Goal: Task Accomplishment & Management: Complete application form

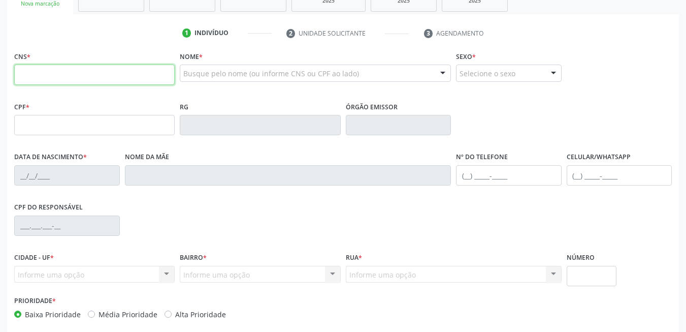
scroll to position [172, 0]
type input "898 0034 1002 9461"
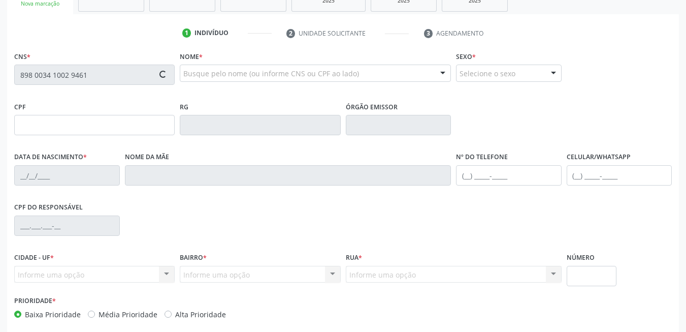
type input "136.744.224-92"
type input "[DATE]"
type input "[PERSON_NAME]"
type input "[PHONE_NUMBER]"
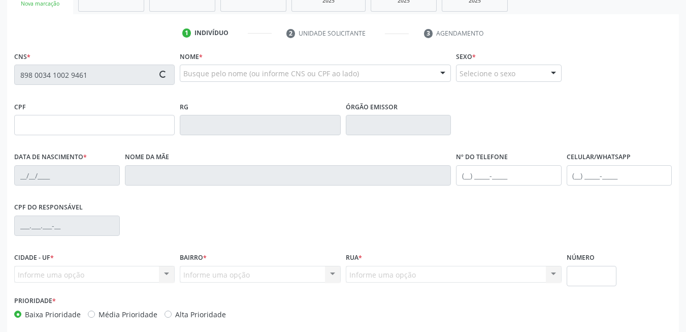
type input "42"
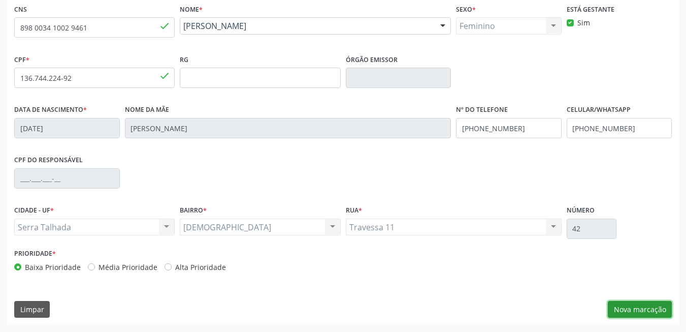
click at [622, 311] on button "Nova marcação" at bounding box center [640, 309] width 64 height 17
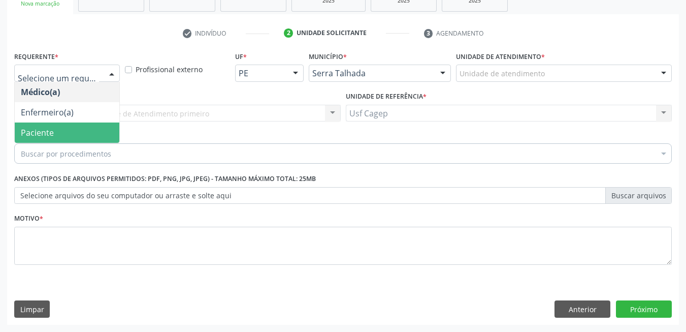
click at [81, 131] on span "Paciente" at bounding box center [67, 132] width 105 height 20
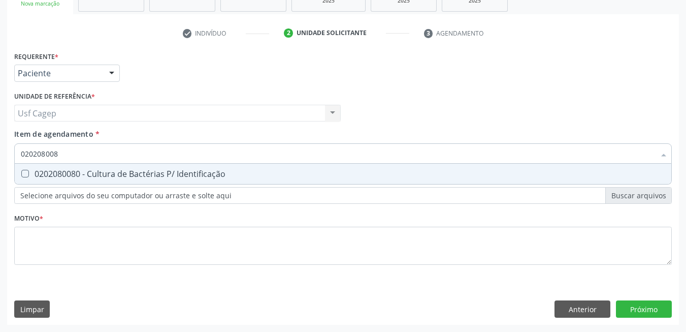
type input "0202080080"
click at [103, 173] on div "0202080080 - Cultura de Bactérias P/ Identificação" at bounding box center [343, 174] width 645 height 8
checkbox Identificação "true"
click at [128, 155] on input "0202080080" at bounding box center [338, 153] width 635 height 20
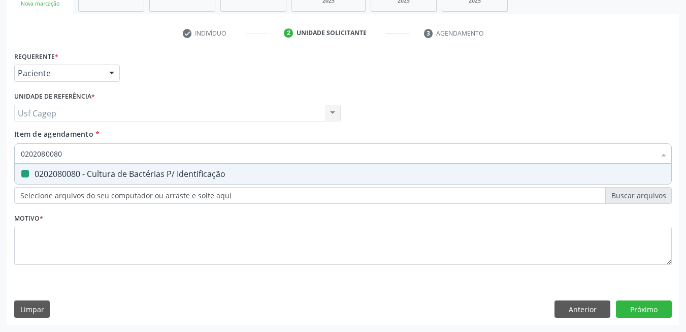
type input "0"
checkbox Identificação "false"
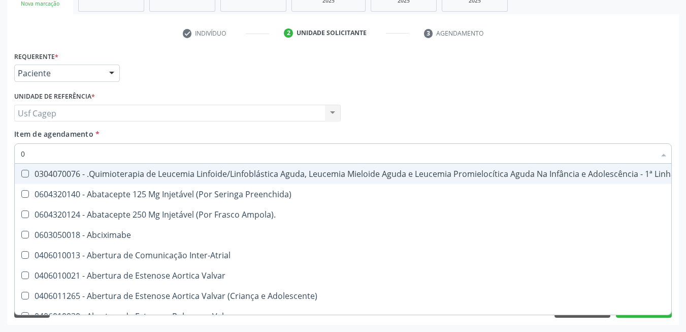
type input "02"
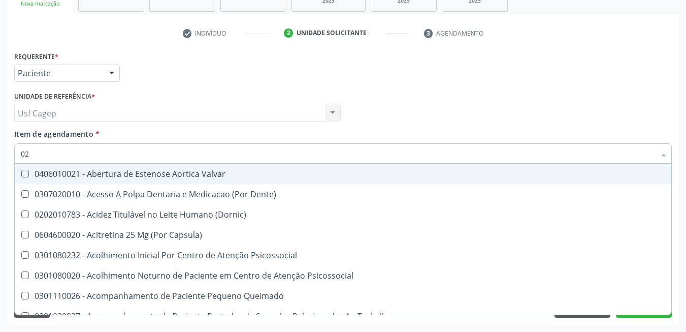
checkbox Identificação "true"
type input "020"
checkbox Gastro-Esofagico "true"
checkbox Identificação "false"
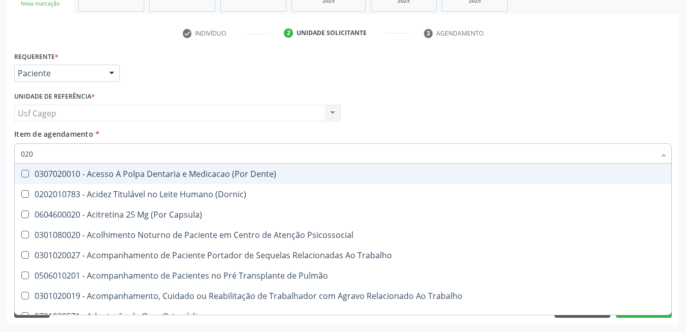
type input "0202"
checkbox Blot "true"
checkbox Identificação "false"
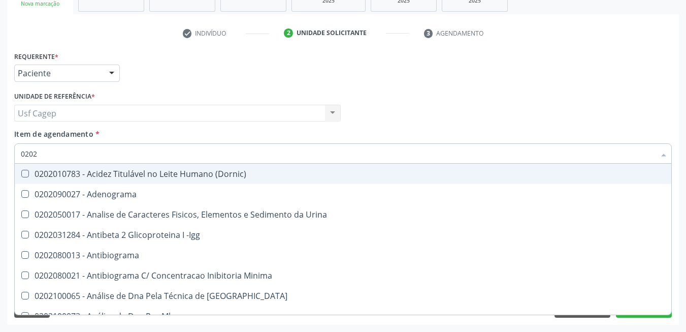
type input "02020"
checkbox Anaerobicas "true"
checkbox Identificação "false"
type input "020205"
checkbox Identificação "false"
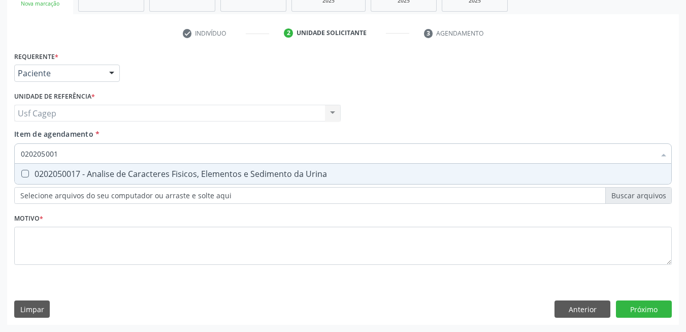
type input "0202050017"
click at [125, 173] on div "0202050017 - Analise de Caracteres Fisicos, Elementos e Sedimento da Urina" at bounding box center [343, 174] width 645 height 8
checkbox Urina "true"
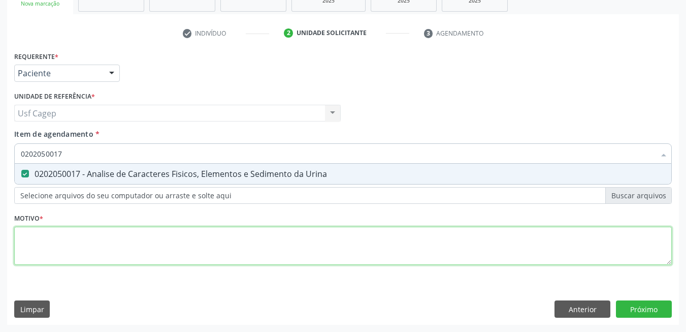
click at [126, 241] on div "Requerente * Paciente Médico(a) Enfermeiro(a) Paciente Nenhum resultado encontr…" at bounding box center [343, 164] width 658 height 230
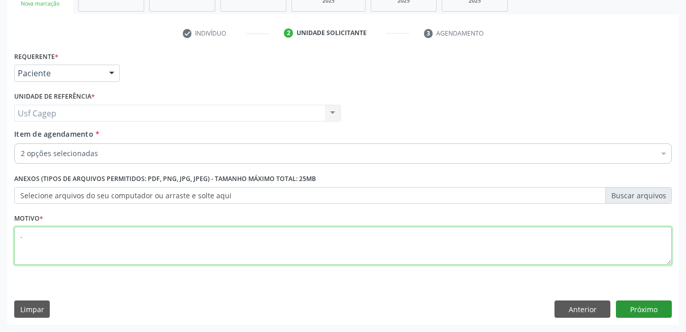
type textarea "."
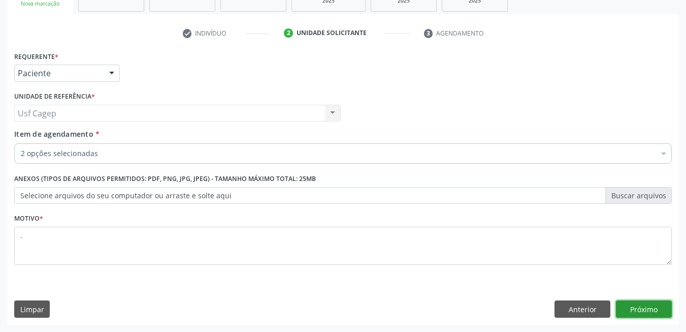
click at [659, 308] on button "Próximo" at bounding box center [644, 308] width 56 height 17
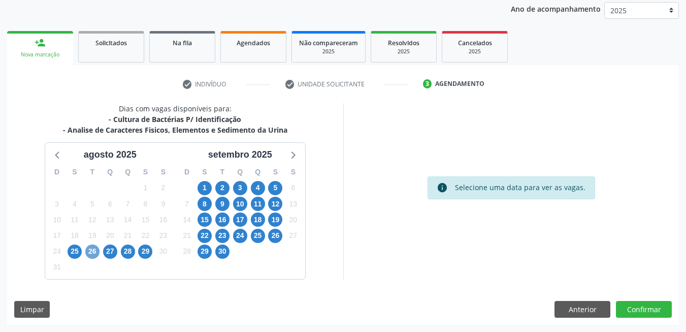
click at [92, 252] on span "26" at bounding box center [92, 251] width 14 height 14
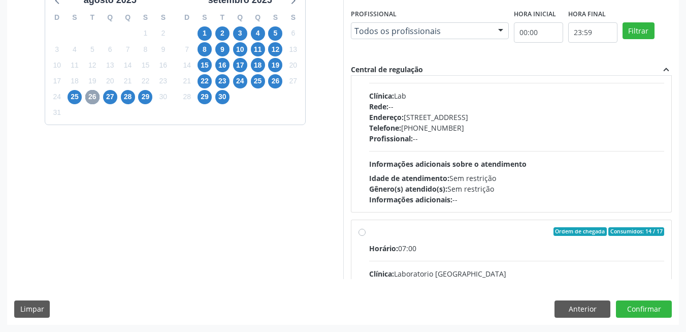
scroll to position [0, 0]
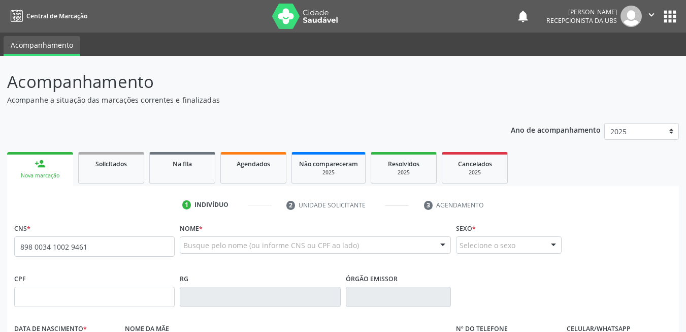
type input "898 0034 1002 9461"
type input "[DATE]"
type input "[PERSON_NAME]"
type input "[PHONE_NUMBER]"
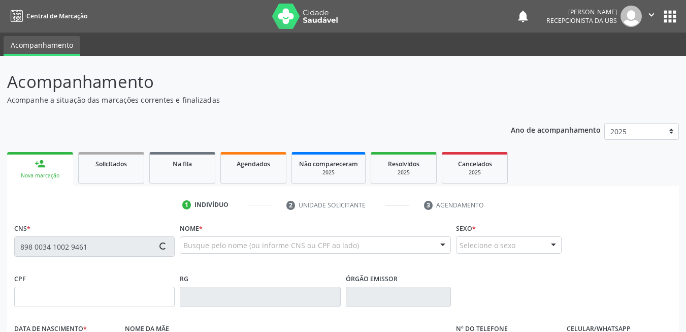
type input "42"
type input "136.744.224-92"
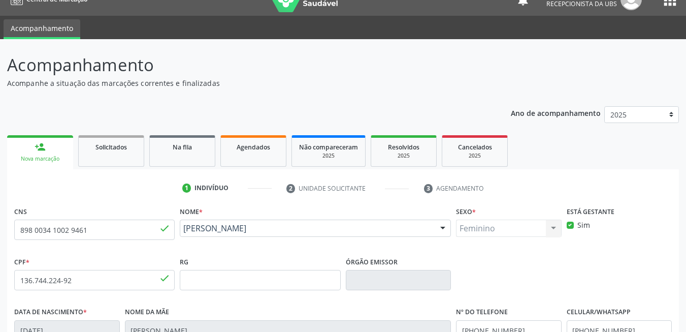
scroll to position [219, 0]
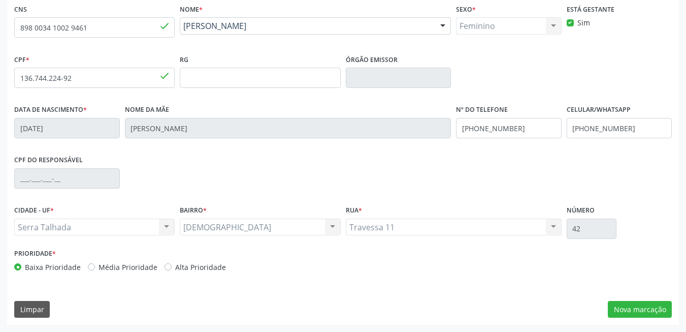
click at [673, 308] on div "CNS 898 0034 1002 9461 done Nome * Lucyli Mary Alves Souza Lima Lucyli Mary Alv…" at bounding box center [343, 163] width 672 height 323
click at [659, 310] on button "Nova marcação" at bounding box center [640, 309] width 64 height 17
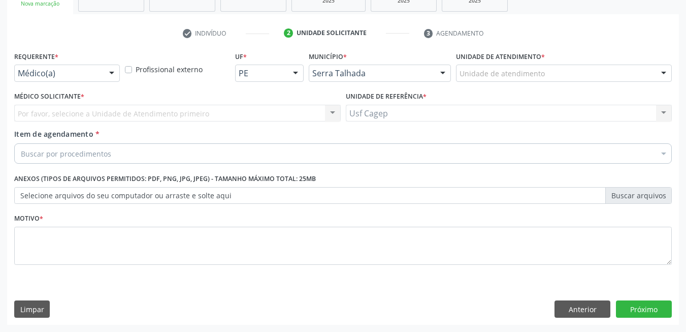
scroll to position [172, 0]
drag, startPoint x: 53, startPoint y: 73, endPoint x: 66, endPoint y: 106, distance: 36.0
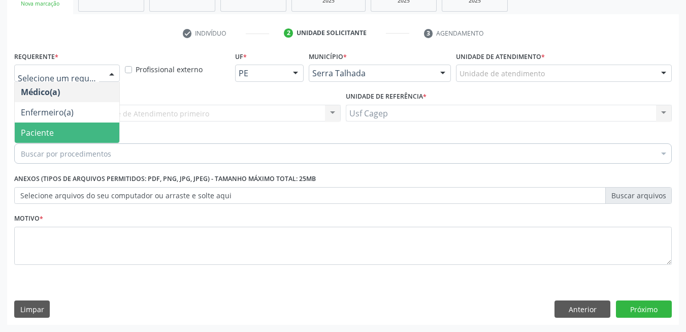
click at [69, 135] on span "Paciente" at bounding box center [67, 132] width 105 height 20
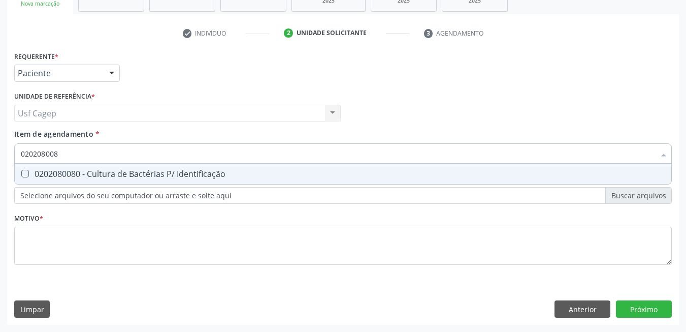
type input "0202080080"
click at [246, 173] on div "0202080080 - Cultura de Bactérias P/ Identificação" at bounding box center [343, 174] width 645 height 8
checkbox Identificação "true"
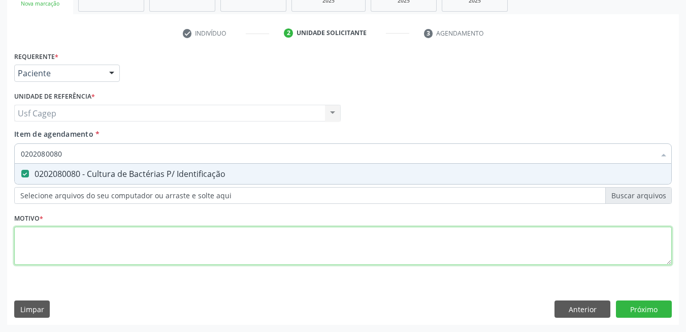
click at [248, 243] on div "Requerente * Paciente Médico(a) Enfermeiro(a) Paciente Nenhum resultado encontr…" at bounding box center [343, 164] width 658 height 230
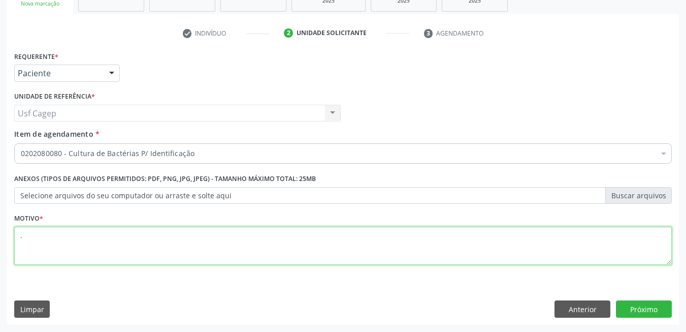
type textarea "."
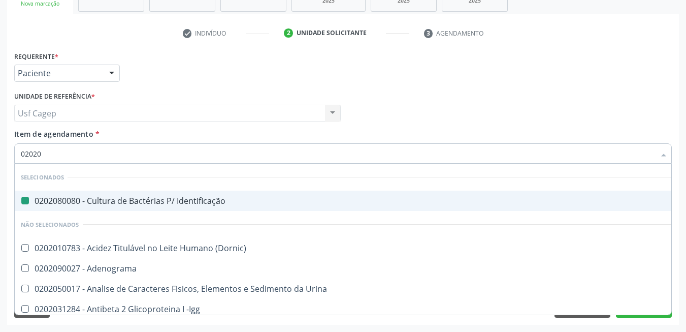
type input "020205"
checkbox Identificação "false"
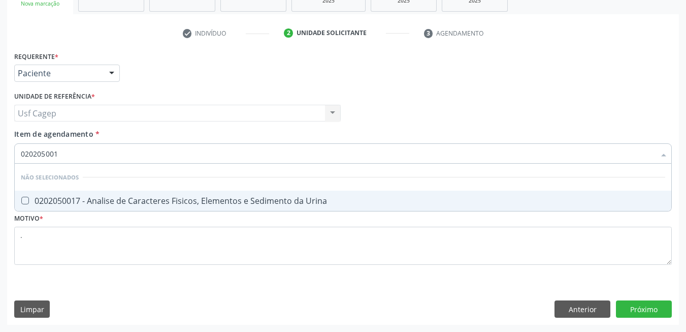
type input "0202050017"
click at [249, 191] on span "0202050017 - Analise de Caracteres Fisicos, Elementos e Sedimento da Urina" at bounding box center [343, 201] width 657 height 20
checkbox Urina "true"
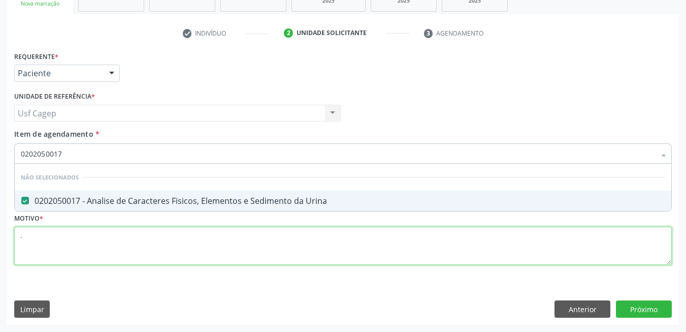
click at [257, 241] on div "Requerente * Paciente Médico(a) Enfermeiro(a) Paciente Nenhum resultado encontr…" at bounding box center [343, 164] width 658 height 230
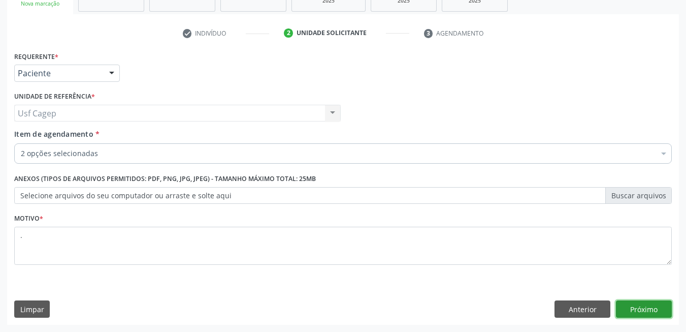
click at [633, 307] on button "Próximo" at bounding box center [644, 308] width 56 height 17
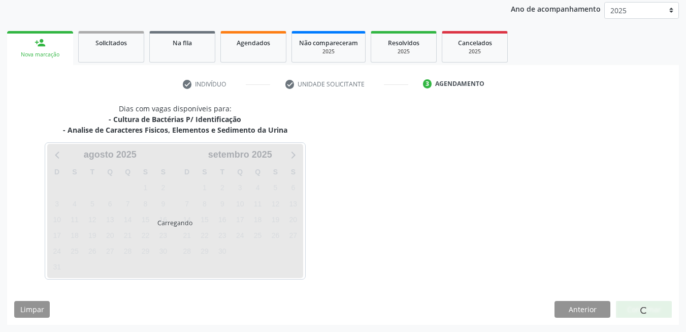
scroll to position [121, 0]
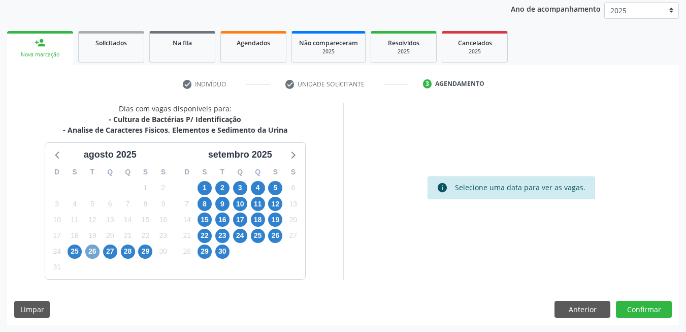
click at [95, 252] on span "26" at bounding box center [92, 251] width 14 height 14
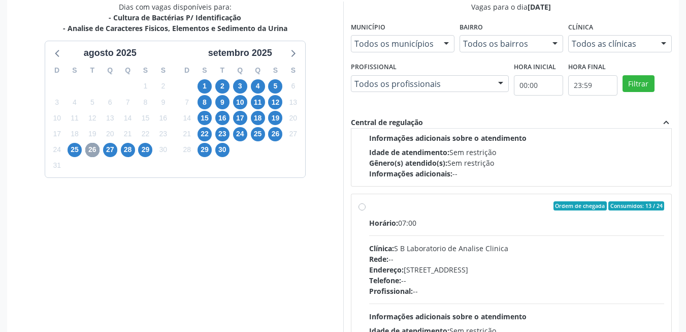
scroll to position [305, 0]
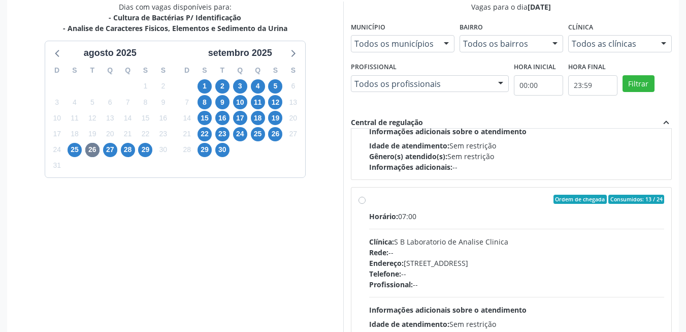
click at [478, 260] on div "Endereço: Casa, nº 679, Centro, Serra Talhada - PE" at bounding box center [517, 263] width 296 height 11
click at [366, 204] on input "Ordem de chegada Consumidos: 13 / 24 Horário: 07:00 Clínica: S B Laboratorio de…" at bounding box center [362, 199] width 7 height 9
radio input "true"
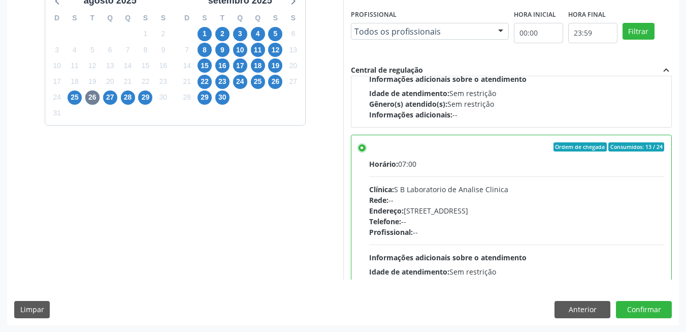
scroll to position [275, 0]
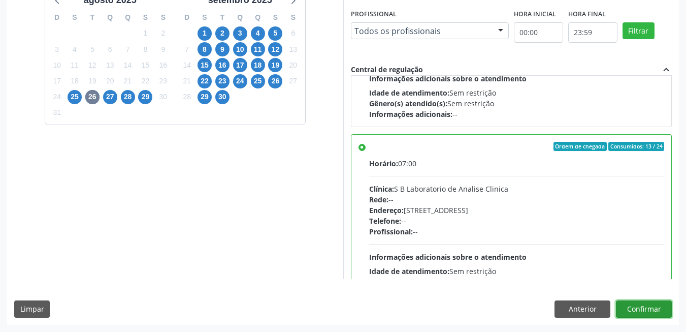
click at [631, 305] on button "Confirmar" at bounding box center [644, 308] width 56 height 17
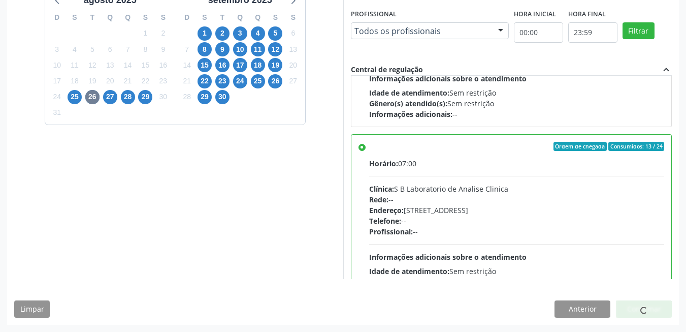
scroll to position [4, 0]
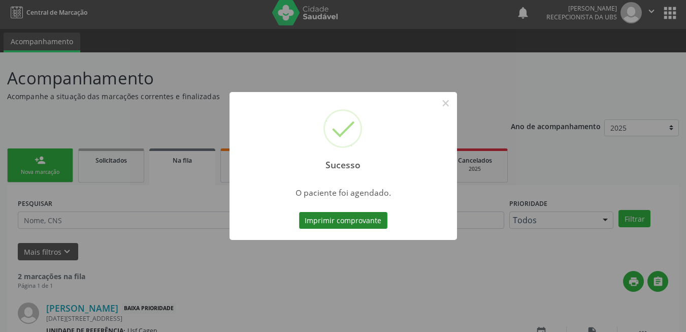
click at [351, 226] on button "Imprimir comprovante" at bounding box center [343, 220] width 88 height 17
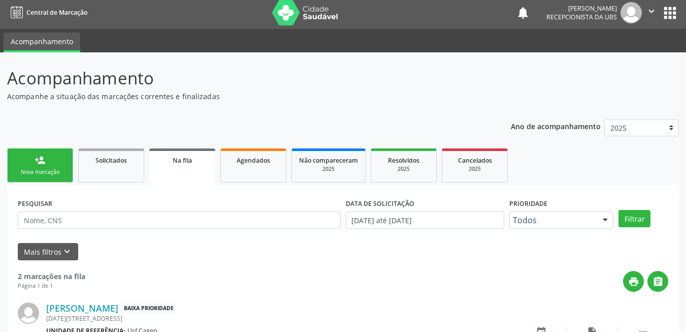
click at [49, 162] on link "person_add Nova marcação" at bounding box center [40, 165] width 66 height 34
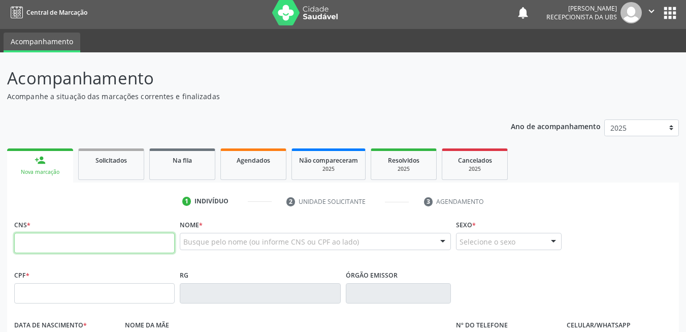
click at [73, 248] on input "text" at bounding box center [94, 243] width 161 height 20
type input "898 0040 6214 8244"
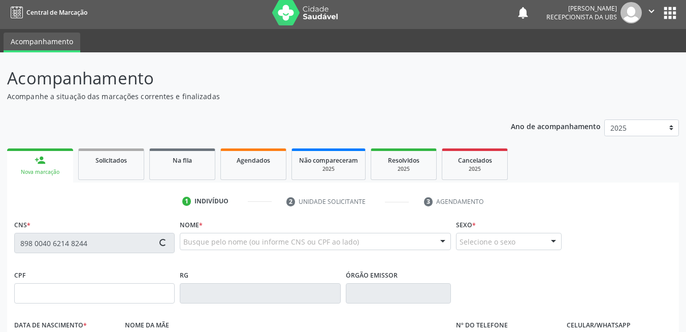
type input "155.750.784-85"
type input "01/09/2012"
type input "Veronica Pinto da Silva"
type input "(87) 99605-0221"
type input "043.283.504-04"
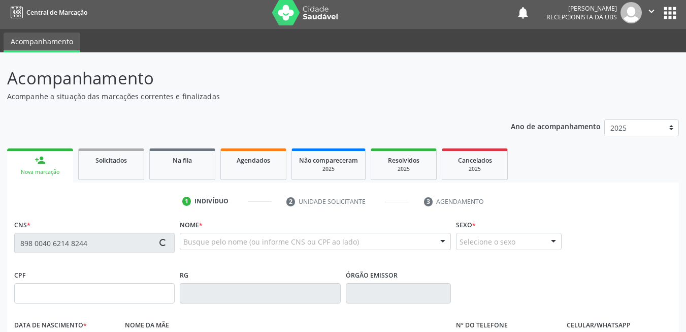
type input "388"
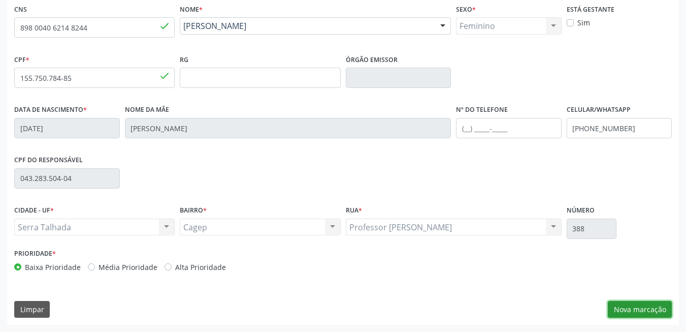
click at [628, 305] on button "Nova marcação" at bounding box center [640, 309] width 64 height 17
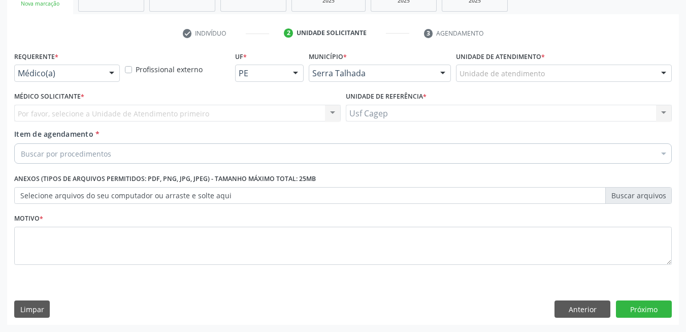
scroll to position [172, 0]
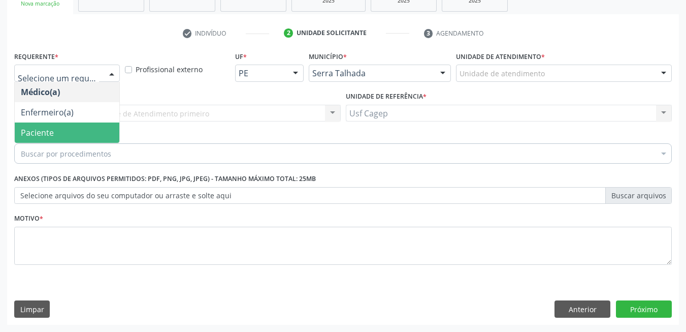
click at [87, 129] on span "Paciente" at bounding box center [67, 132] width 105 height 20
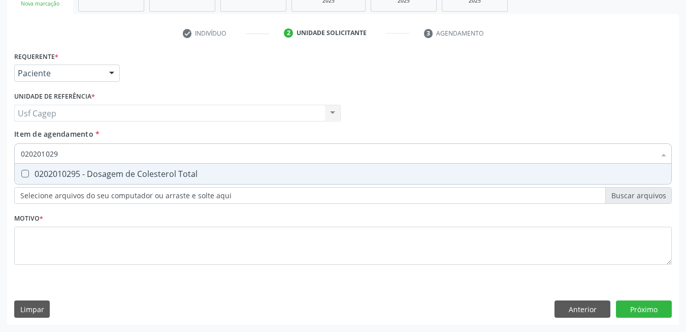
type input "0202010295"
click at [235, 171] on div "0202010295 - Dosagem de Colesterol Total" at bounding box center [343, 174] width 645 height 8
checkbox Total "true"
click at [236, 158] on input "0202010295" at bounding box center [338, 153] width 635 height 20
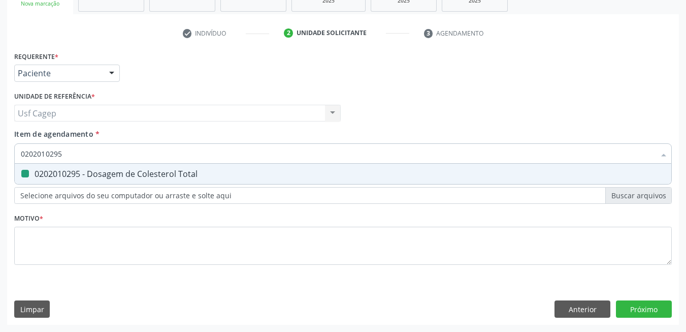
type input "0"
checkbox Total "false"
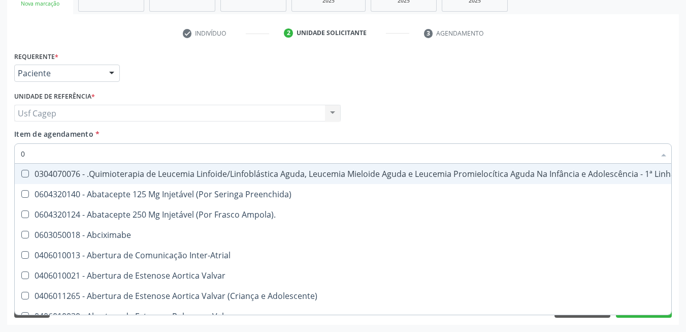
type input "02"
checkbox Transferências "true"
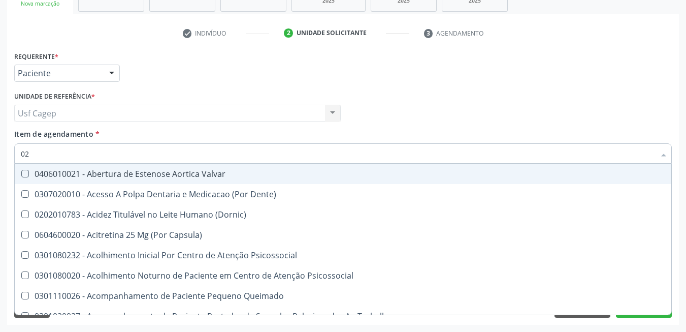
type input "020"
checkbox Congênita "true"
checkbox Total "false"
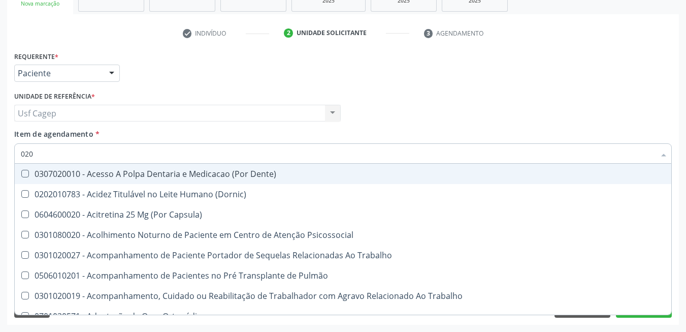
type input "0202"
checkbox Fragmento "true"
checkbox Total "false"
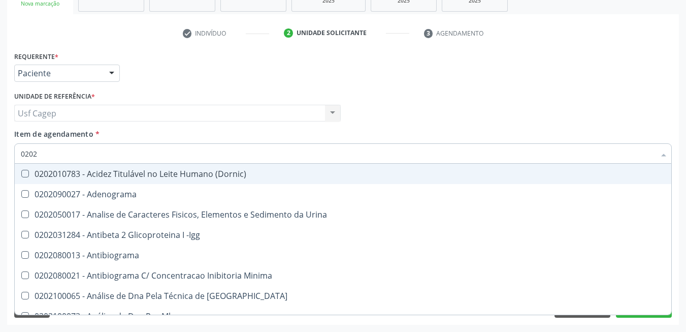
type input "02020"
checkbox Barbituratos "true"
checkbox Total "false"
type input "020201"
checkbox Identificação "true"
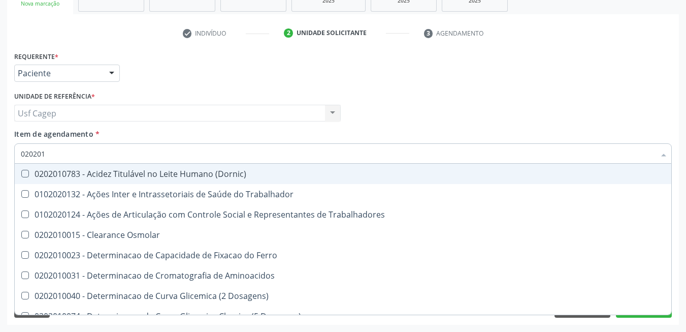
type input "0202010"
checkbox Fracoes "true"
checkbox Total "false"
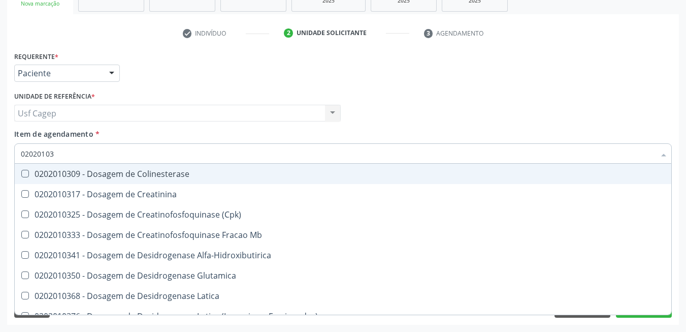
type input "020201031"
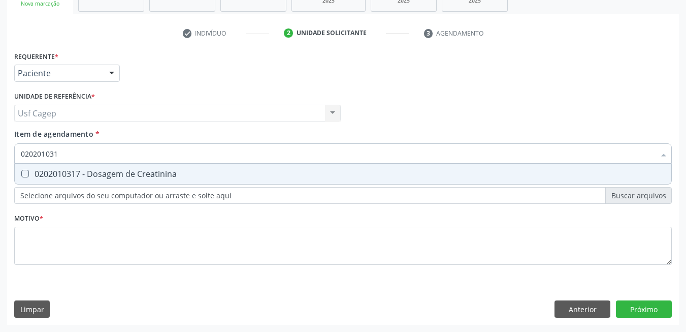
drag, startPoint x: 347, startPoint y: 175, endPoint x: 348, endPoint y: 161, distance: 13.7
click at [347, 174] on div "0202010317 - Dosagem de Creatinina" at bounding box center [343, 174] width 645 height 8
checkbox Creatinina "true"
click at [346, 154] on input "020201031" at bounding box center [338, 153] width 635 height 20
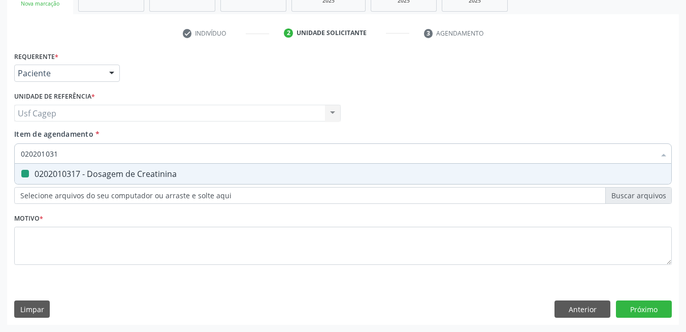
type input "0"
checkbox Creatinina "false"
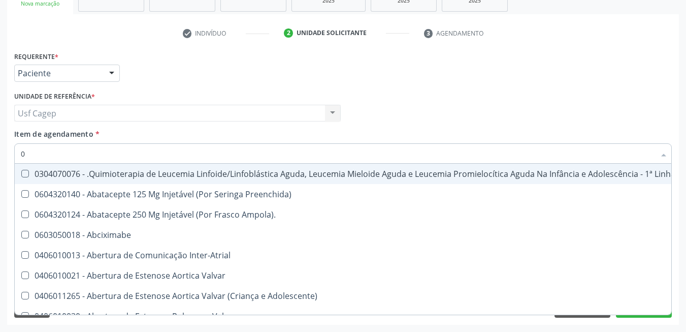
type input "02"
checkbox Transferências "true"
checkbox Meckel "true"
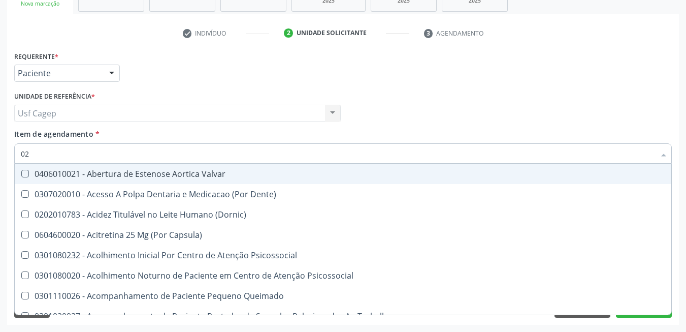
type input "020"
checkbox Congênita "true"
checkbox Complementar\) "true"
checkbox Total "false"
checkbox Creatinina "false"
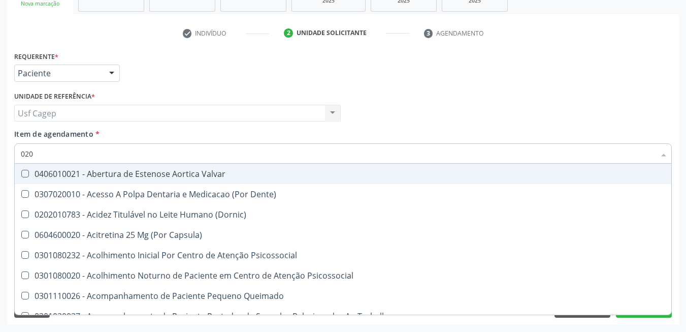
type input "0202"
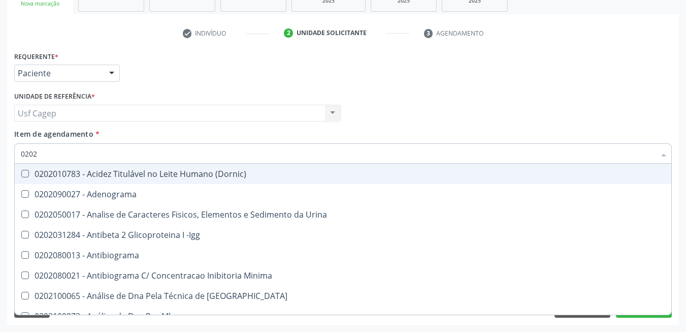
checkbox Total "true"
checkbox Creatinina "true"
checkbox Bucomaxilofacial "false"
checkbox Bilateral "false"
type input "02020"
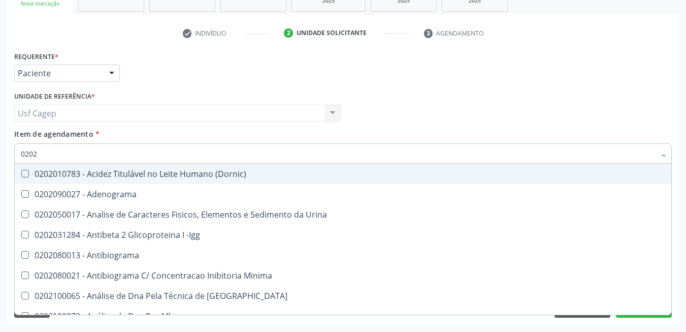
checkbox Barbituratos "true"
checkbox Calcio "true"
checkbox Total "false"
checkbox Creatinina "false"
type input "020201"
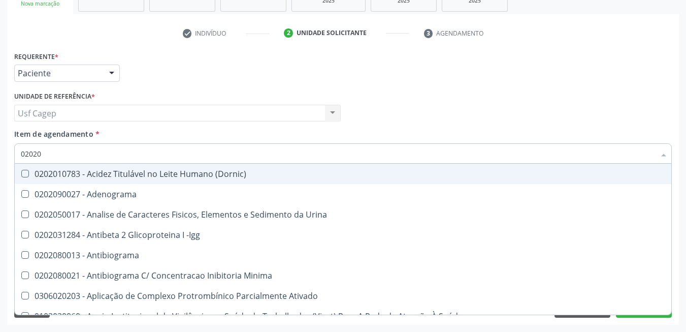
checkbox Parceria\) "true"
checkbox Gestante "true"
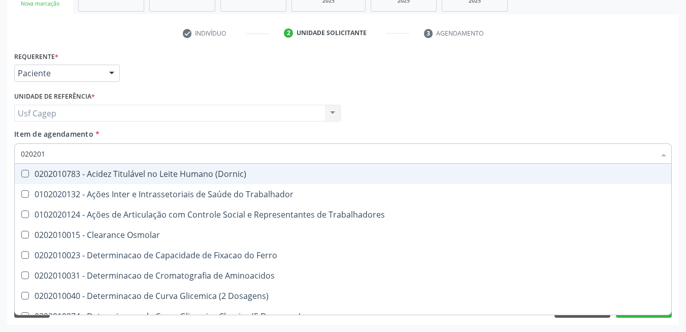
type input "0202010"
checkbox Fracoes "true"
checkbox Ionizavel "true"
checkbox Total "false"
checkbox Creatinina "false"
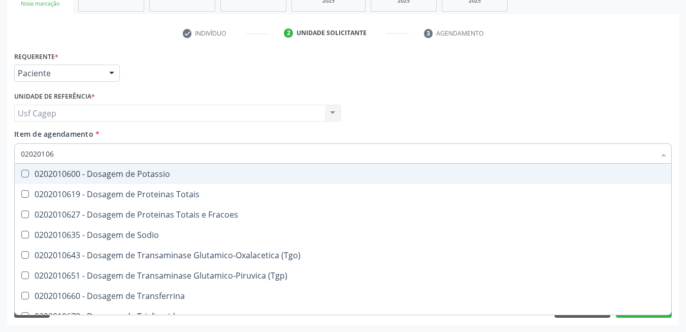
type input "020201067"
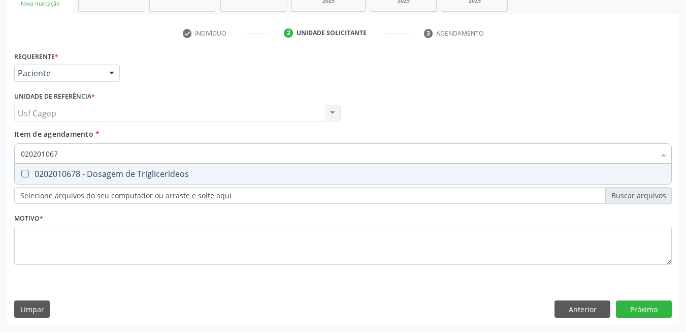
drag, startPoint x: 258, startPoint y: 179, endPoint x: 258, endPoint y: 162, distance: 16.8
click at [258, 177] on span "0202010678 - Dosagem de Triglicerideos" at bounding box center [343, 174] width 657 height 20
checkbox Triglicerideos "true"
click at [258, 157] on input "020201067" at bounding box center [338, 153] width 635 height 20
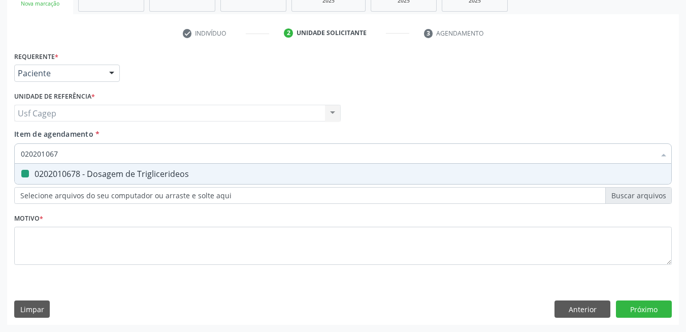
type input "0"
checkbox Triglicerideos "false"
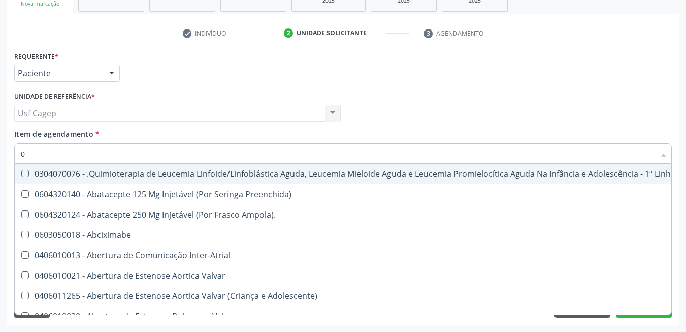
type input "02"
checkbox Transferências "true"
checkbox Meckel "true"
checkbox Transfusao "true"
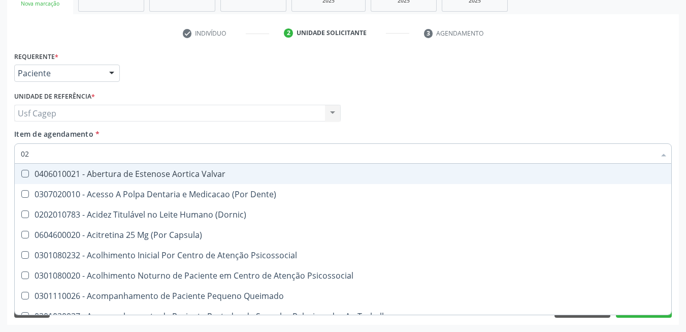
type input "020"
checkbox Congênita "true"
checkbox Complementar\) "true"
checkbox Dias "true"
checkbox Total "false"
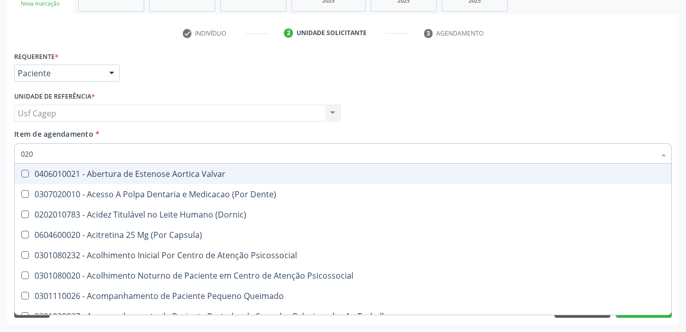
checkbox Creatinina "false"
checkbox Triglicerideos "false"
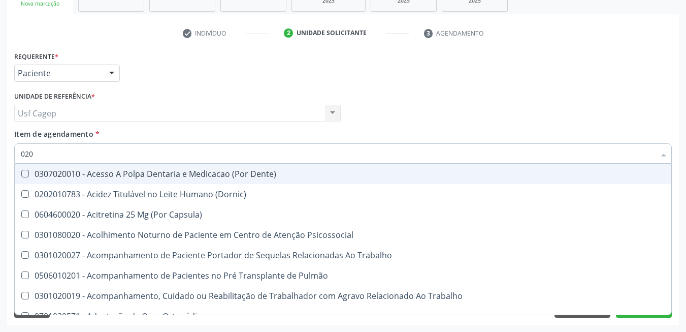
type input "0202"
checkbox Fragmento "true"
checkbox Ossea "true"
checkbox Projecoes\) "true"
checkbox Total "false"
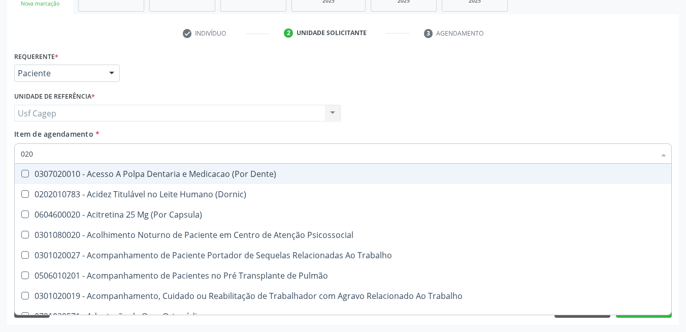
checkbox Creatinina "false"
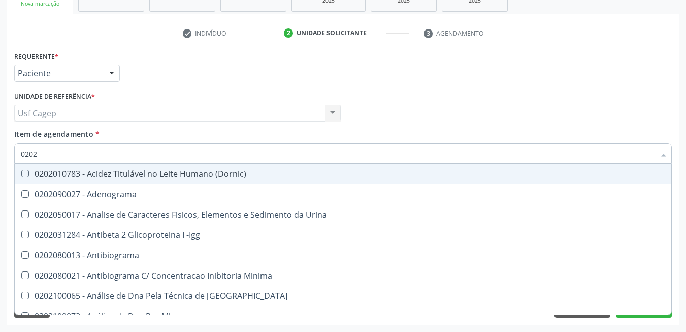
type input "02020"
checkbox Barbituratos "true"
checkbox Calcio "true"
checkbox Total "false"
checkbox Creatinina "false"
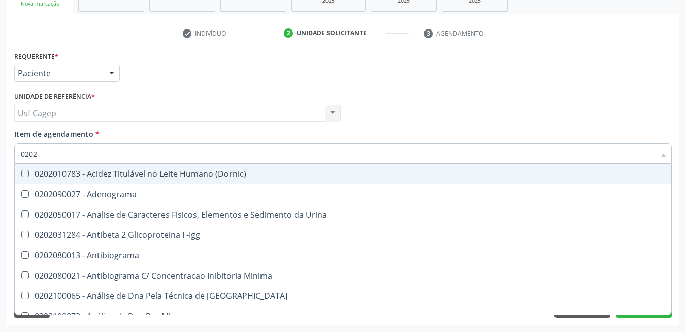
checkbox Funcional "true"
checkbox Triglicerideos "false"
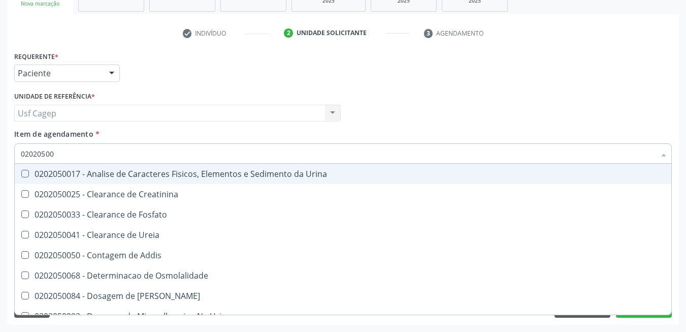
type input "020205001"
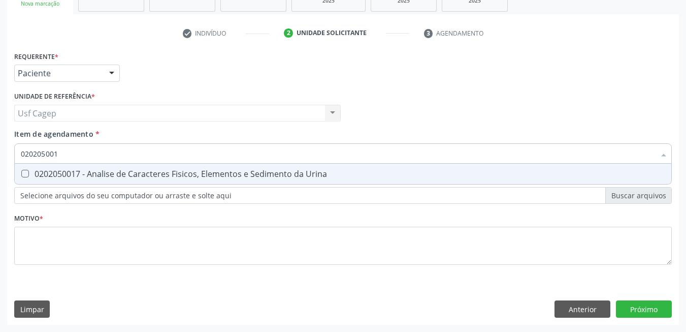
click at [428, 170] on div "0202050017 - Analise de Caracteres Fisicos, Elementos e Sedimento da Urina" at bounding box center [343, 174] width 645 height 8
checkbox Urina "true"
click at [431, 153] on input "020205001" at bounding box center [338, 153] width 635 height 20
type input "0"
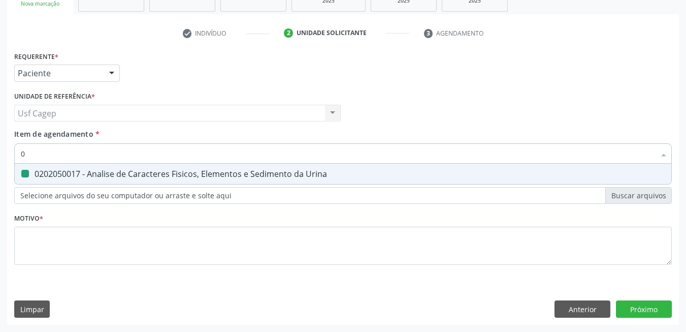
checkbox Urina "false"
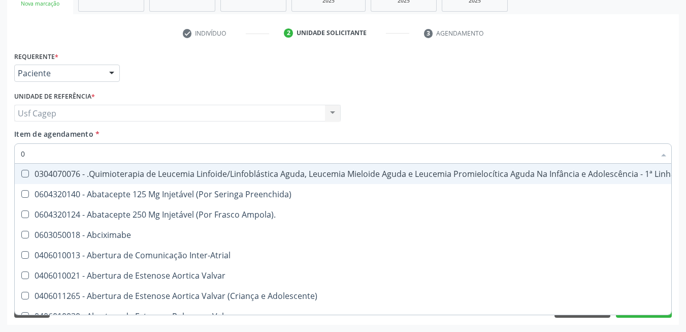
type input "02"
checkbox Coração "true"
checkbox Urina "false"
checkbox Transferências "true"
checkbox Meckel "true"
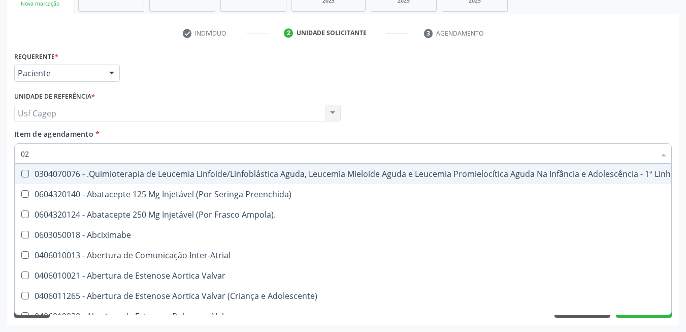
checkbox Transfusao "true"
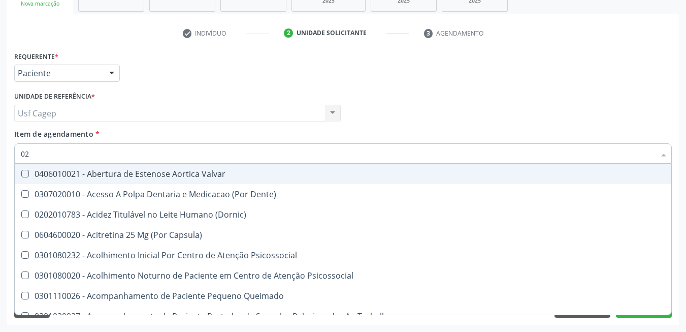
type input "020"
checkbox Terapeutica "true"
checkbox Urina "false"
checkbox Congênita "true"
checkbox Complementar\) "true"
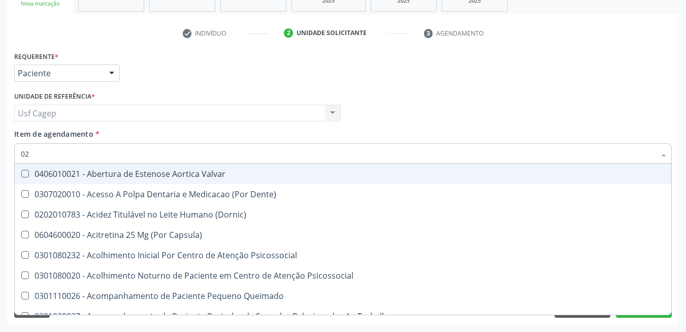
checkbox Dias "true"
checkbox Total "false"
checkbox Creatinina "false"
checkbox Triglicerideos "false"
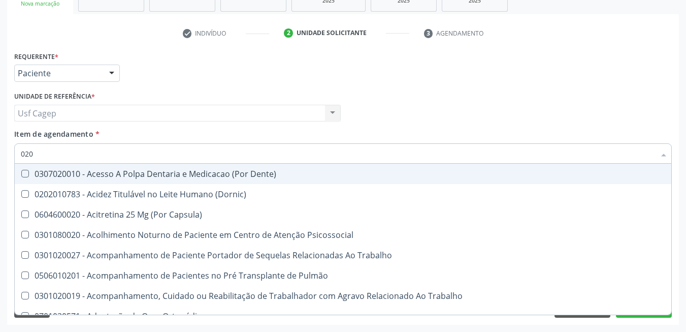
type input "0202"
checkbox Capsula\) "true"
checkbox Urina "false"
checkbox Fragmento "true"
checkbox Ossea "true"
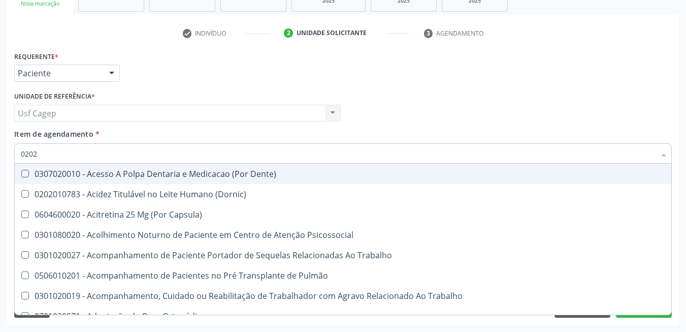
checkbox Projecoes\) "true"
checkbox Total "false"
checkbox Creatinina "false"
type input "02020"
checkbox Tireoide "true"
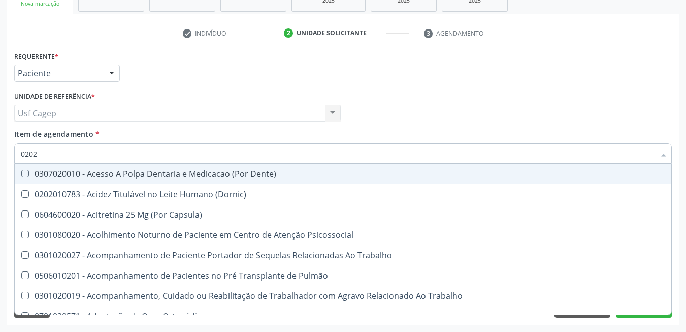
checkbox Aspiracao "true"
checkbox Fragmento "false"
checkbox Ossea "false"
checkbox Inteiro "true"
checkbox Projecoes\) "false"
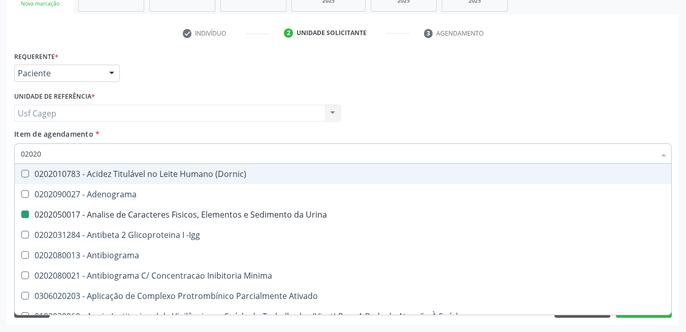
type input "020201"
checkbox Urina "false"
checkbox Parceria\) "true"
checkbox Gestante "true"
checkbox Acetona "true"
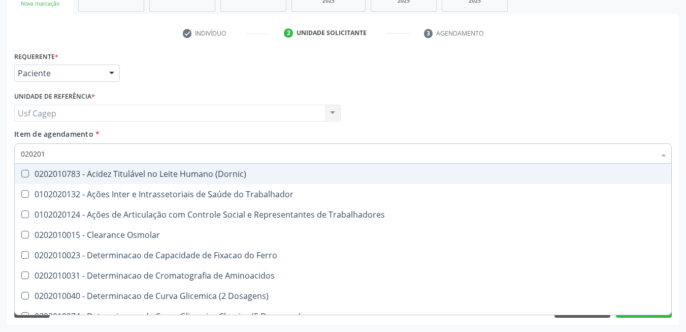
type input "0202010"
checkbox Fracoes "true"
checkbox Ionizavel "true"
checkbox Total "false"
checkbox Creatinina "false"
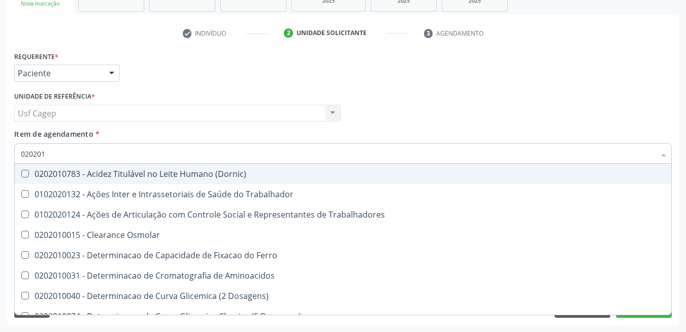
checkbox Muco-Proteinas "true"
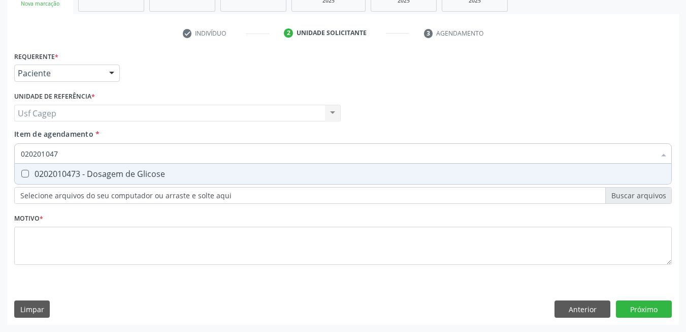
click at [429, 184] on div "Requerente * Paciente Médico(a) Enfermeiro(a) Paciente Nenhum resultado encontr…" at bounding box center [343, 164] width 658 height 230
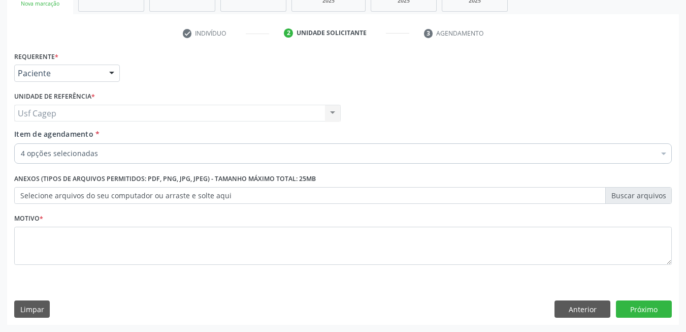
click at [427, 166] on div "Item de agendamento * 4 opções selecionadas Desfazer seleção Selecionados 02020…" at bounding box center [343, 148] width 663 height 39
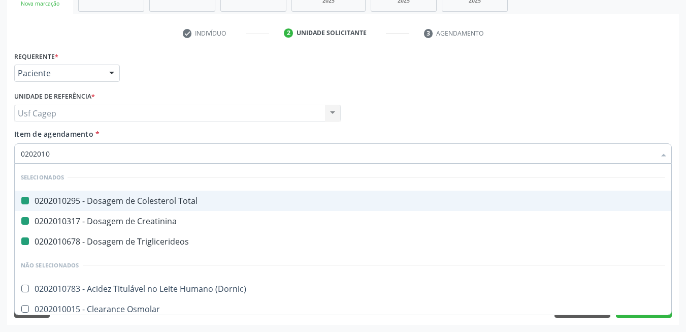
type input "02020104"
checkbox Total "false"
checkbox Creatinina "false"
checkbox Triglicerideos "false"
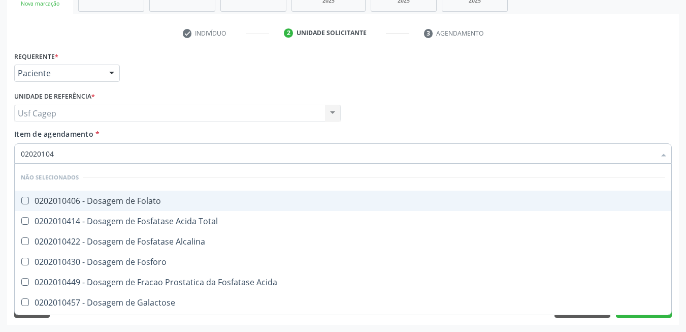
type input "020201047"
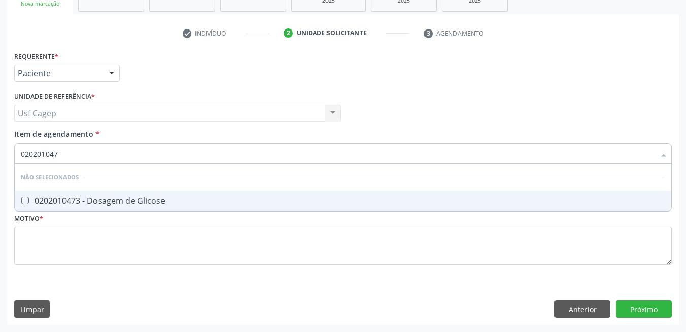
click at [262, 195] on span "0202010473 - Dosagem de Glicose" at bounding box center [343, 201] width 657 height 20
checkbox Glicose "true"
click at [259, 156] on input "020201047" at bounding box center [338, 153] width 635 height 20
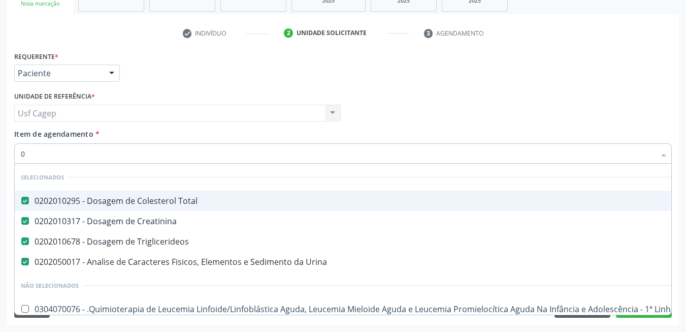
type input "02"
checkbox Método\) "true"
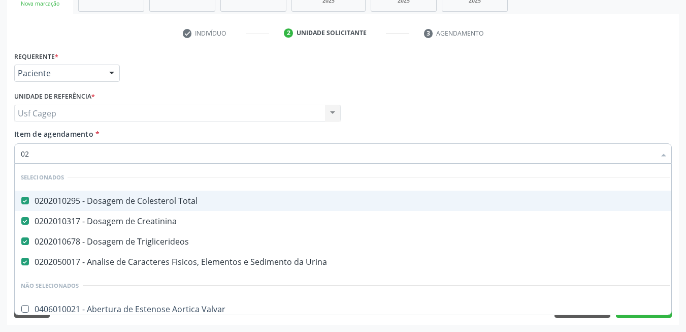
type input "020"
checkbox \(Qualitativo\) "true"
checkbox Glicose "false"
type input "0202"
checkbox Monobloco "true"
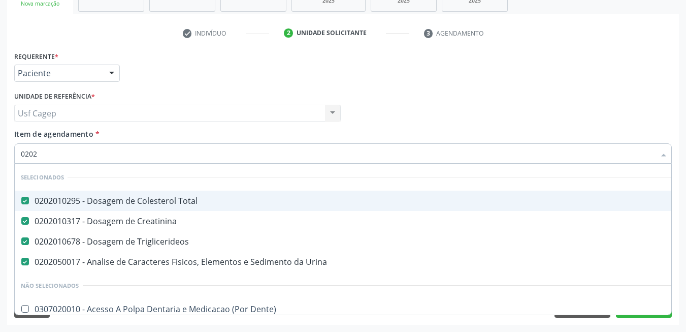
checkbox Glicose "false"
type input "02020"
checkbox Vagina "true"
checkbox Monobloco "false"
type input "020201"
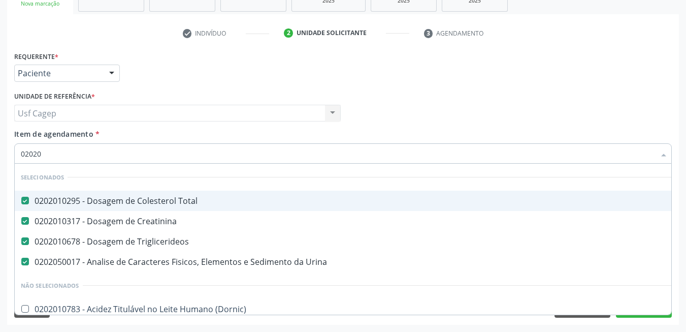
checkbox Amniótico "true"
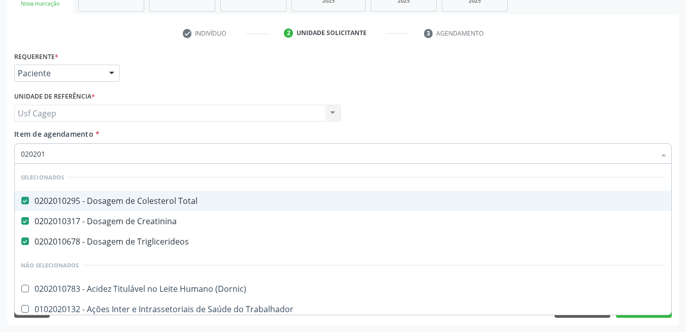
type input "0202010"
checkbox II "true"
checkbox Glicose "false"
type input "02020102"
checkbox Triglicerideos "false"
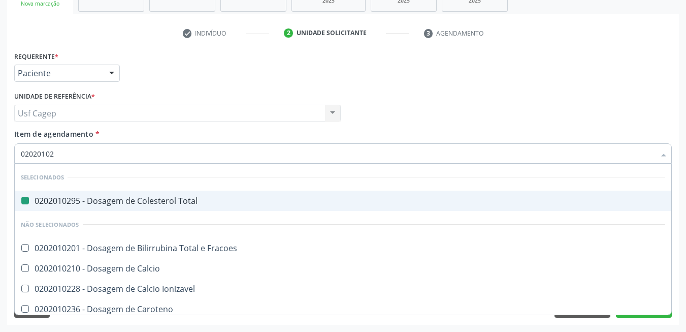
type input "020201027"
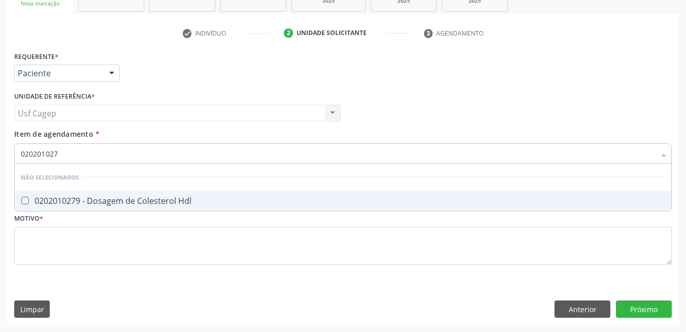
click at [289, 198] on div "0202010279 - Dosagem de Colesterol Hdl" at bounding box center [343, 201] width 645 height 8
checkbox Hdl "true"
click at [286, 150] on input "020201027" at bounding box center [338, 153] width 635 height 20
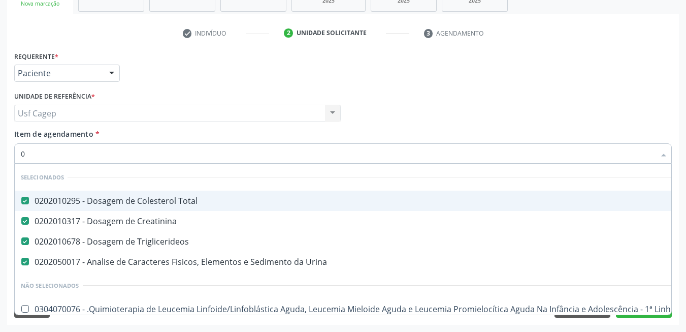
type input "02"
checkbox Comprimido\) "true"
checkbox Método\) "true"
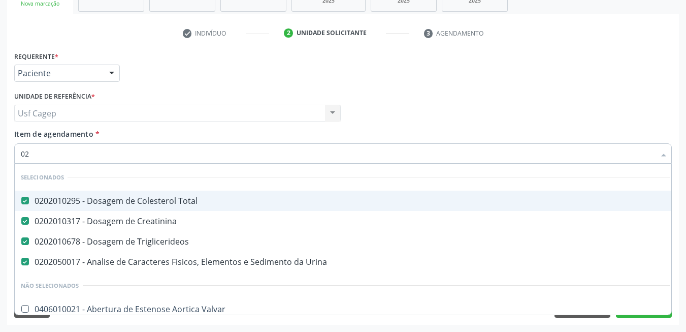
type input "020"
checkbox Epispádia "true"
checkbox \(Qualitativo\) "true"
checkbox Hdl "false"
checkbox Glicose "false"
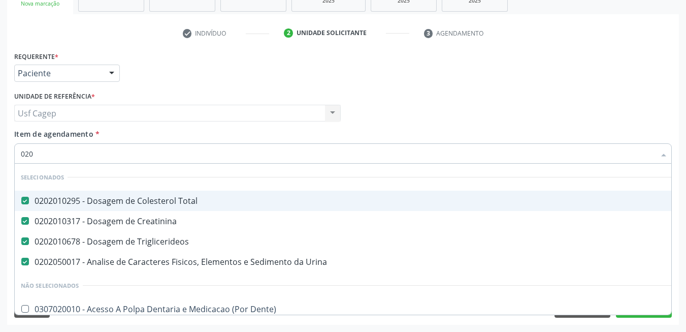
type input "0202"
checkbox Faringe\/Laringe "true"
checkbox Monobloco "true"
checkbox Hdl "false"
checkbox Glicose "false"
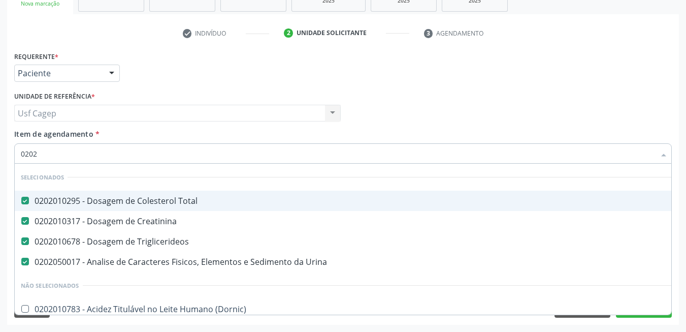
type input "02020"
checkbox \(Psa\) "true"
checkbox Hdl "false"
checkbox Xi "true"
checkbox Glicose "false"
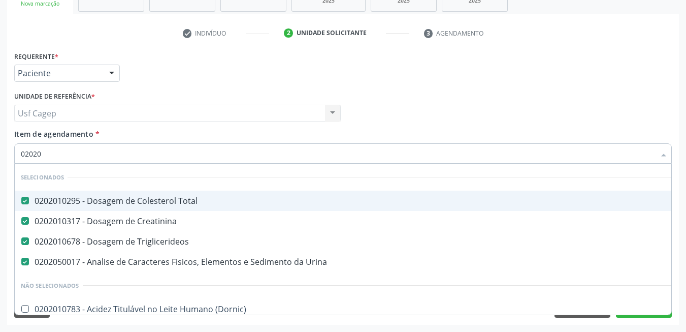
type input "020201"
checkbox \(Pos-Pasteurização\) "true"
checkbox Amniótico "true"
type input "0202010"
checkbox Cd4\/Cd8 "true"
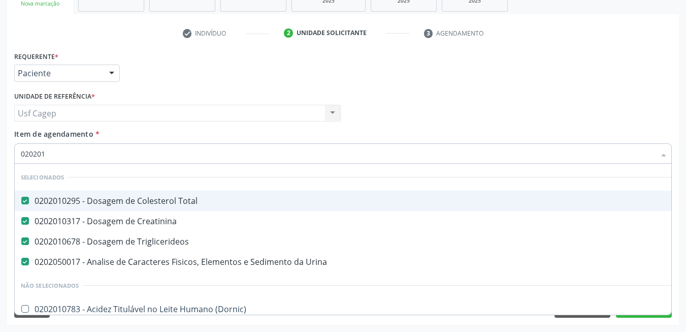
checkbox \(Pos-Pasteurização\) "false"
checkbox Dosagens\) "true"
checkbox Amniótico "false"
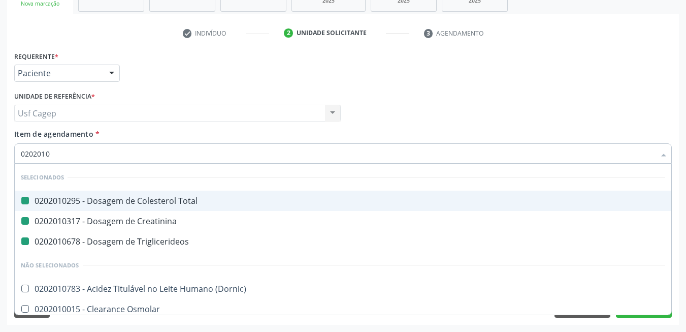
type input "02020105"
checkbox Total "false"
checkbox Creatinina "false"
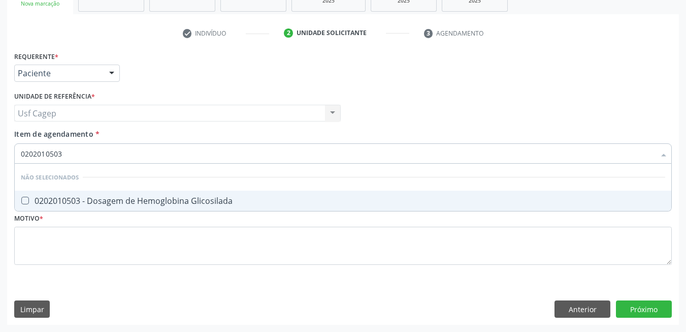
drag, startPoint x: 241, startPoint y: 201, endPoint x: 243, endPoint y: 173, distance: 28.1
click at [241, 201] on div "0202010503 - Dosagem de Hemoglobina Glicosilada" at bounding box center [343, 201] width 645 height 8
click at [243, 160] on input "0202010503" at bounding box center [338, 153] width 635 height 20
click at [218, 197] on div "0202010287 - Dosagem de Colesterol Ldl" at bounding box center [343, 201] width 645 height 8
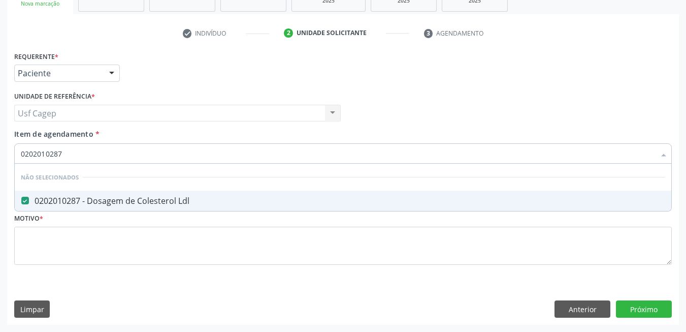
click at [222, 151] on input "0202010287" at bounding box center [338, 153] width 635 height 20
drag, startPoint x: 232, startPoint y: 202, endPoint x: 237, endPoint y: 156, distance: 46.1
click at [232, 198] on div "0202020380 - Hemograma Completo" at bounding box center [343, 201] width 645 height 8
click at [238, 153] on input "0202020380" at bounding box center [338, 153] width 635 height 20
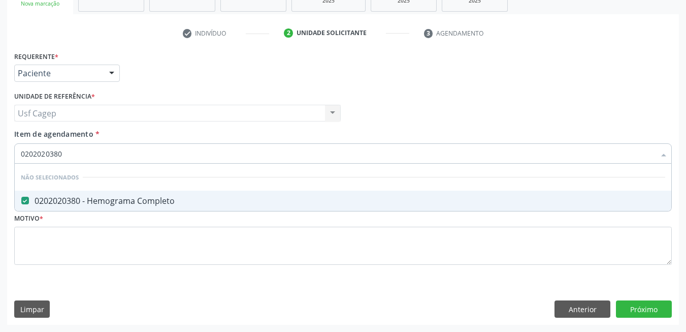
click at [238, 153] on input "0202020380" at bounding box center [338, 153] width 635 height 20
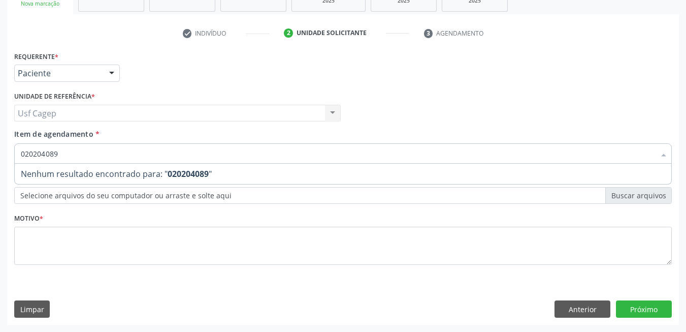
click at [47, 154] on input "020204089" at bounding box center [338, 153] width 635 height 20
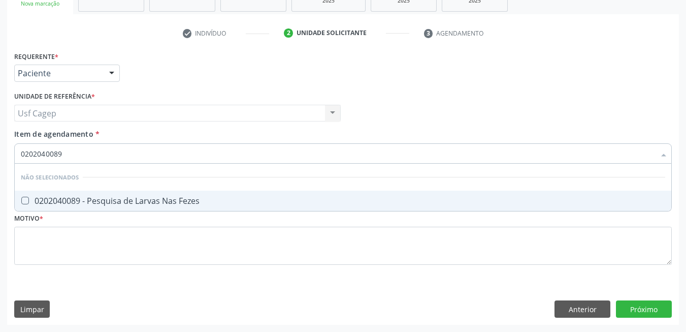
click at [86, 207] on span "0202040089 - Pesquisa de Larvas Nas Fezes" at bounding box center [343, 201] width 657 height 20
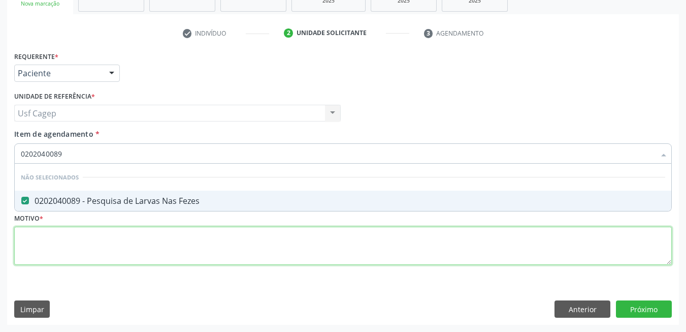
click at [90, 249] on div "Requerente * Paciente Médico(a) Enfermeiro(a) Paciente Nenhum resultado encontr…" at bounding box center [343, 164] width 658 height 230
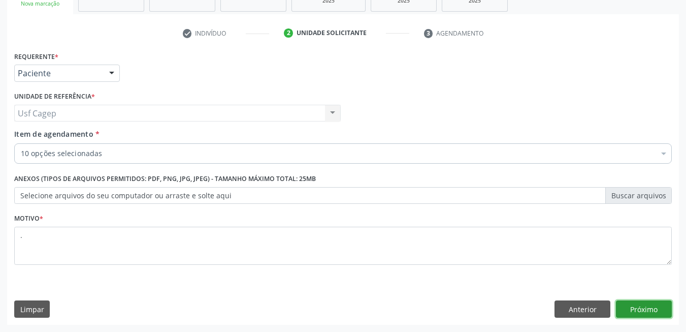
click at [658, 315] on button "Próximo" at bounding box center [644, 308] width 56 height 17
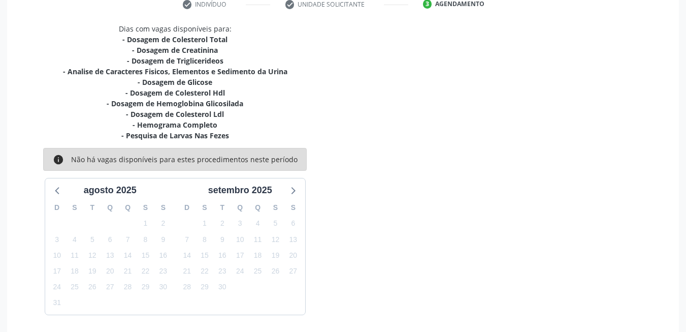
scroll to position [185, 0]
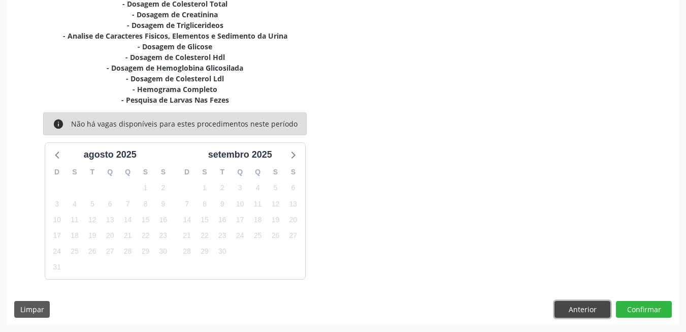
click at [580, 306] on button "Anterior" at bounding box center [583, 309] width 56 height 17
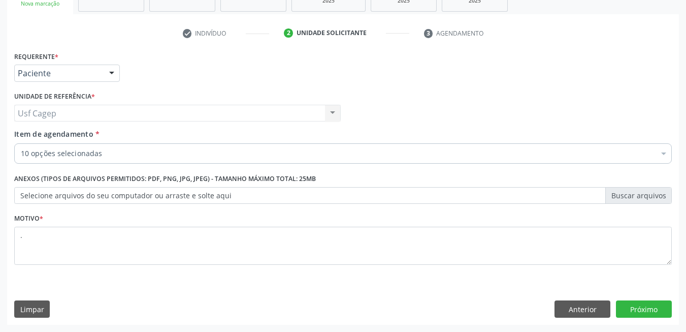
scroll to position [172, 0]
click at [247, 147] on div "10 opções selecionadas" at bounding box center [343, 153] width 658 height 20
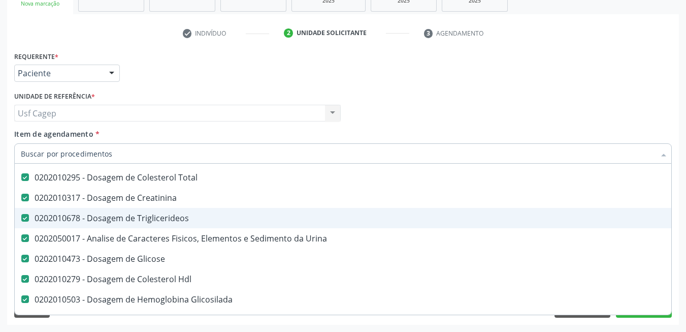
scroll to position [0, 0]
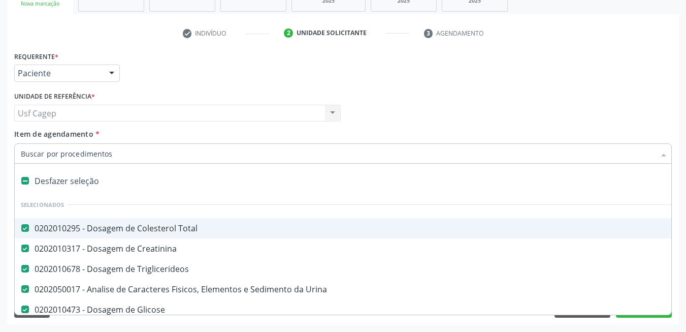
click at [404, 109] on div "Médico Solicitante Por favor, selecione a Unidade de Atendimento primeiro Nenhu…" at bounding box center [343, 109] width 663 height 40
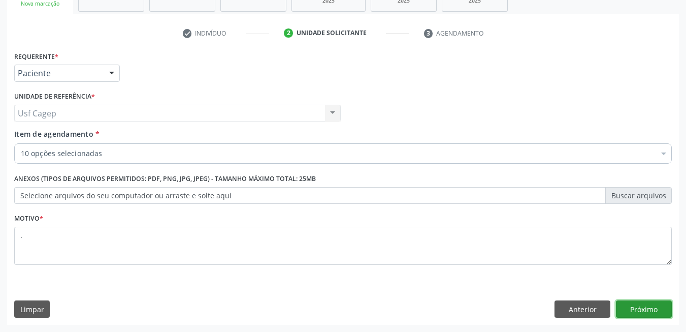
click at [636, 307] on button "Próximo" at bounding box center [644, 308] width 56 height 17
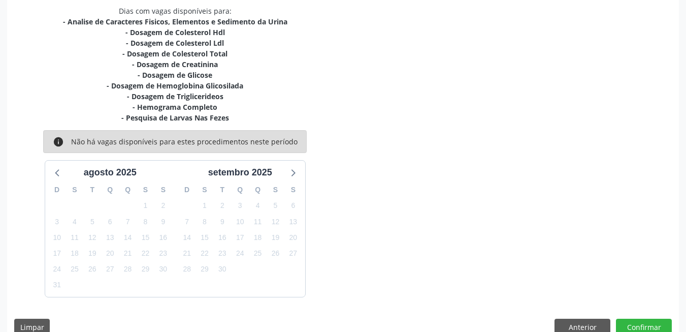
scroll to position [236, 0]
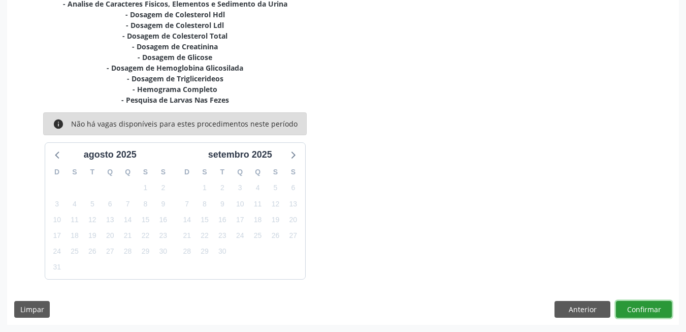
click at [638, 307] on button "Confirmar" at bounding box center [644, 309] width 56 height 17
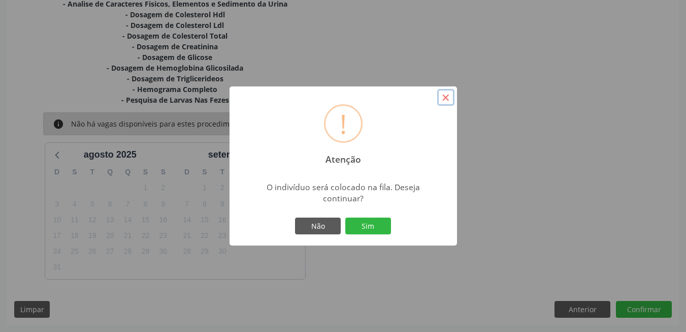
click at [450, 96] on button "×" at bounding box center [445, 97] width 17 height 17
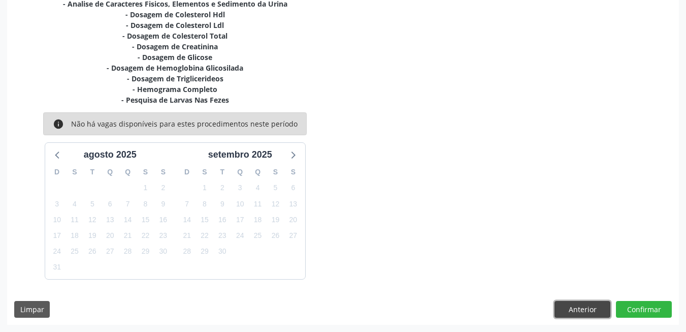
click at [578, 313] on button "Anterior" at bounding box center [583, 309] width 56 height 17
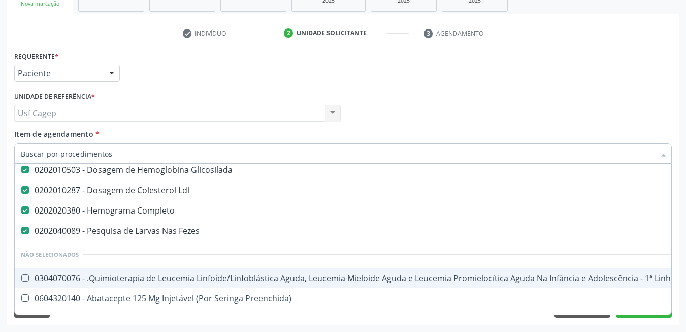
scroll to position [203, 0]
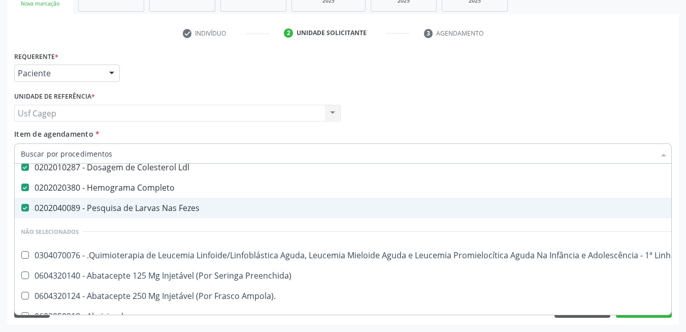
click at [180, 208] on div "0202040089 - Pesquisa de Larvas Nas Fezes" at bounding box center [416, 208] width 791 height 8
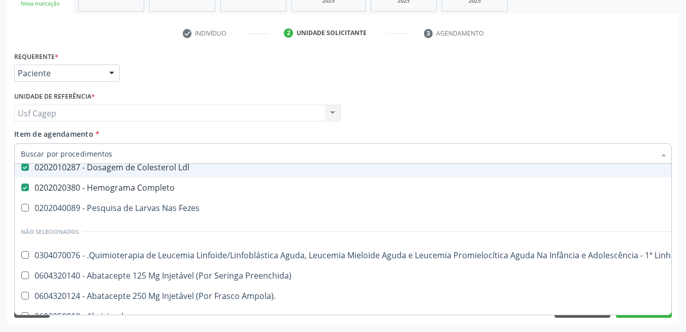
click at [277, 130] on div "Item de agendamento * Desfazer seleção Selecionados 0202010295 - Dosagem de Col…" at bounding box center [343, 145] width 658 height 32
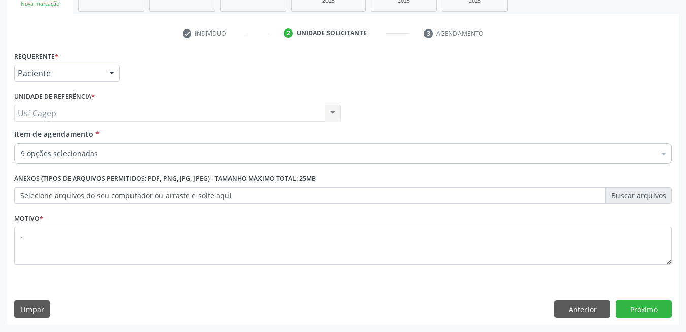
scroll to position [0, 0]
click at [629, 305] on button "Próximo" at bounding box center [644, 308] width 56 height 17
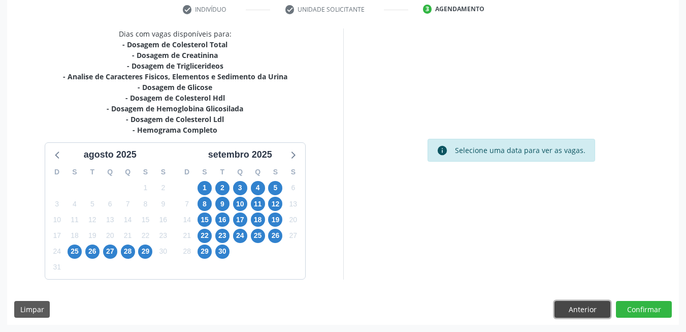
click at [589, 309] on button "Anterior" at bounding box center [583, 309] width 56 height 17
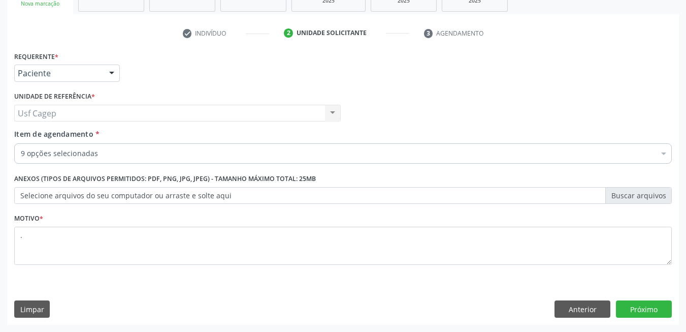
scroll to position [172, 0]
click at [215, 147] on div "9 opções selecionadas" at bounding box center [343, 153] width 658 height 20
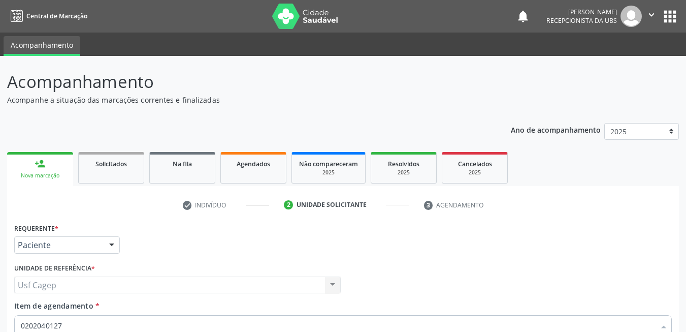
scroll to position [172, 0]
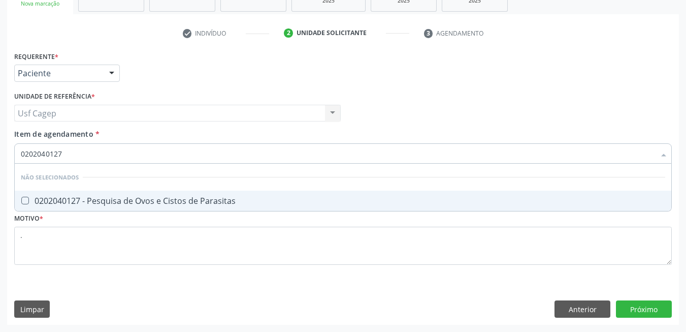
click at [148, 192] on span "0202040127 - Pesquisa de Ovos e Cistos de Parasitas" at bounding box center [343, 201] width 657 height 20
checkbox Parasitas "true"
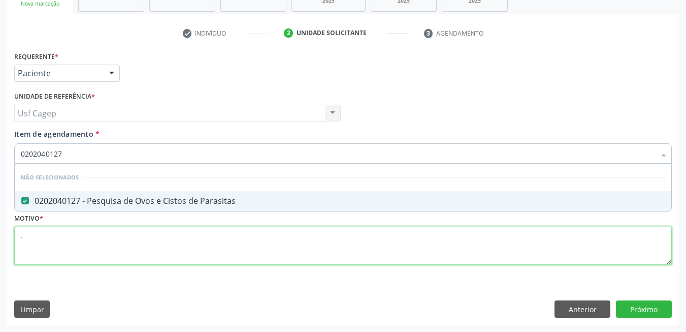
click at [176, 246] on div "Requerente * Paciente Médico(a) Enfermeiro(a) Paciente Nenhum resultado encontr…" at bounding box center [343, 164] width 658 height 230
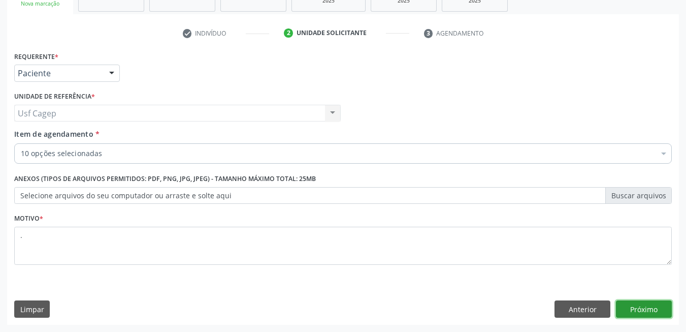
click at [653, 309] on button "Próximo" at bounding box center [644, 308] width 56 height 17
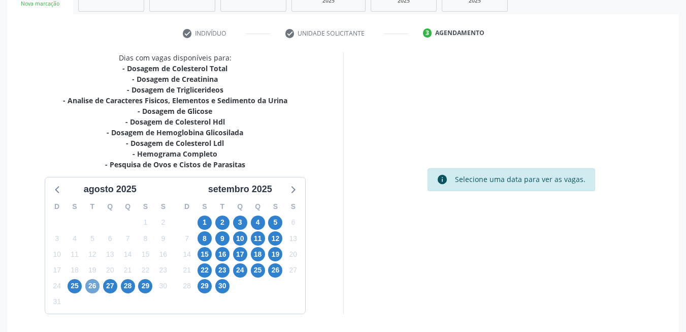
click at [88, 284] on span "26" at bounding box center [92, 286] width 14 height 14
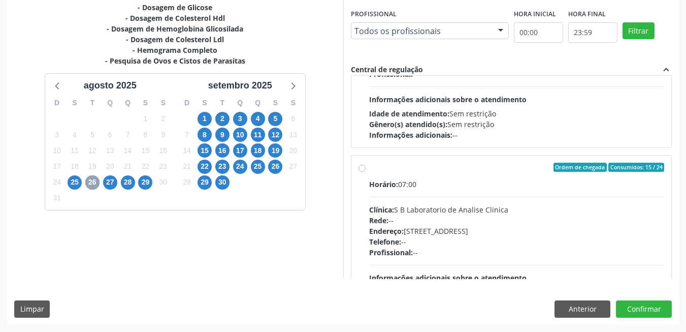
scroll to position [305, 0]
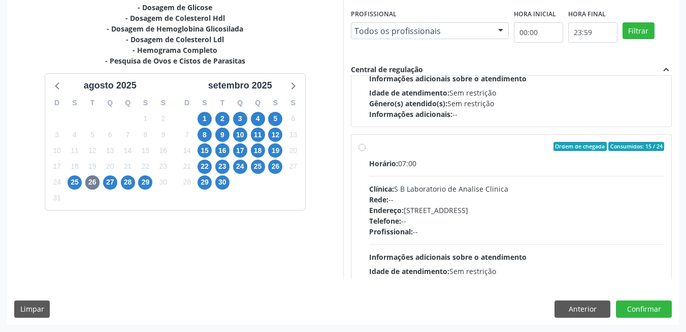
click at [500, 205] on div "Endereço: Casa, nº 679, Centro, Serra Talhada - PE" at bounding box center [517, 210] width 296 height 11
click at [366, 151] on input "Ordem de chegada Consumidos: 15 / 24 Horário: 07:00 Clínica: S B Laboratorio de…" at bounding box center [362, 146] width 7 height 9
radio input "true"
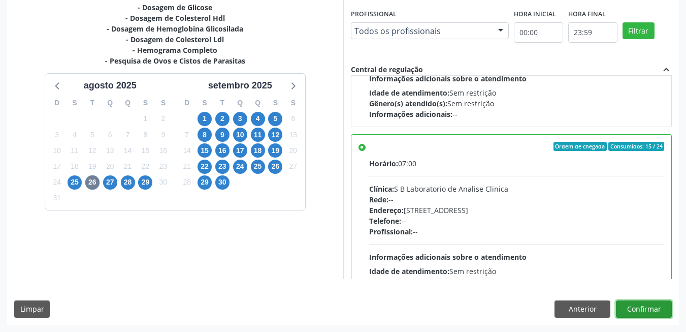
click at [645, 306] on button "Confirmar" at bounding box center [644, 308] width 56 height 17
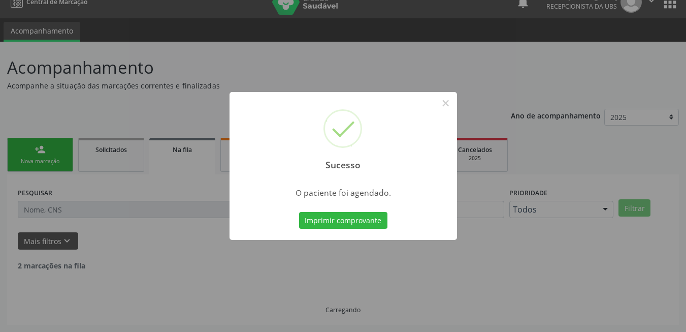
scroll to position [4, 0]
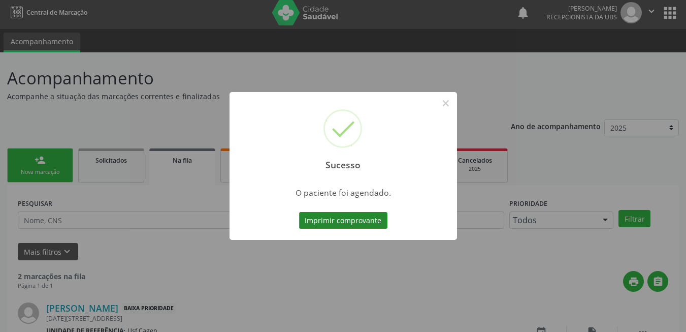
click at [326, 215] on button "Imprimir comprovante" at bounding box center [343, 220] width 88 height 17
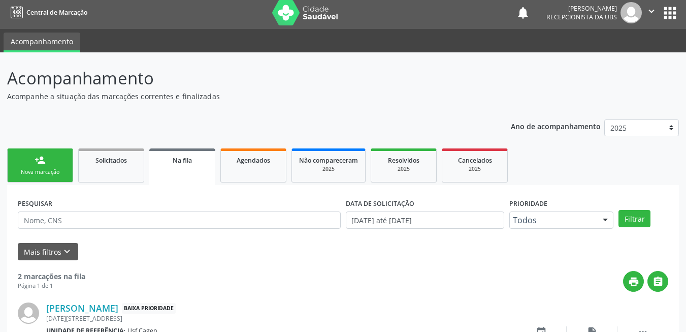
click at [46, 175] on div "Nova marcação" at bounding box center [40, 172] width 51 height 8
click at [47, 173] on div "Nova marcação" at bounding box center [40, 172] width 51 height 8
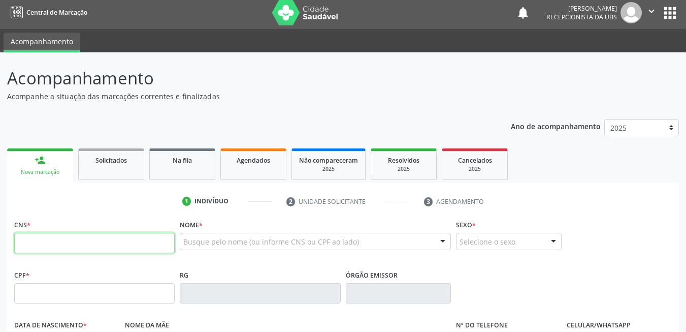
click at [71, 242] on input "text" at bounding box center [94, 243] width 161 height 20
type input "898 0063 6147 4447"
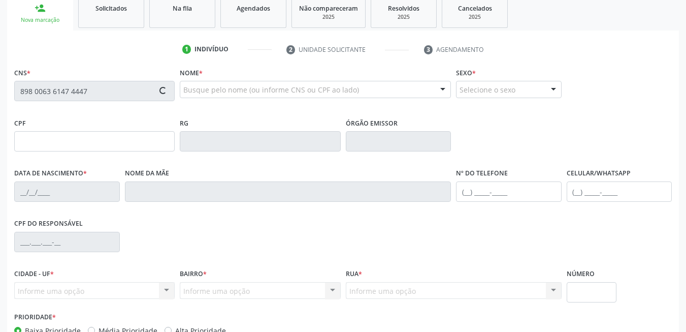
type input "002.764.254-21"
type input "23/04/2024"
type input "Luana Emily da Silva Martins"
type input "(87) 99664-2964"
type input "111.051.714-93"
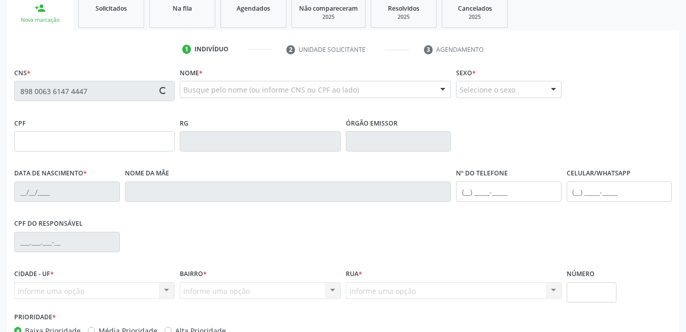
type input "448"
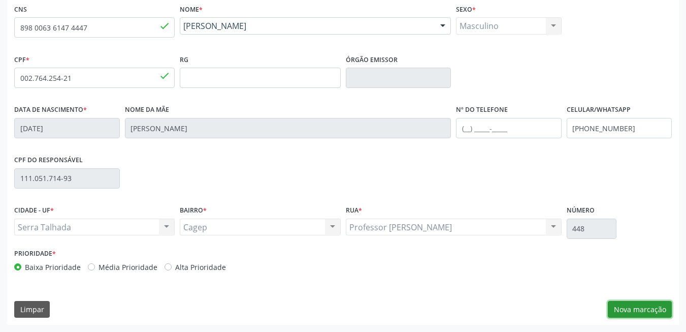
click at [624, 311] on button "Nova marcação" at bounding box center [640, 309] width 64 height 17
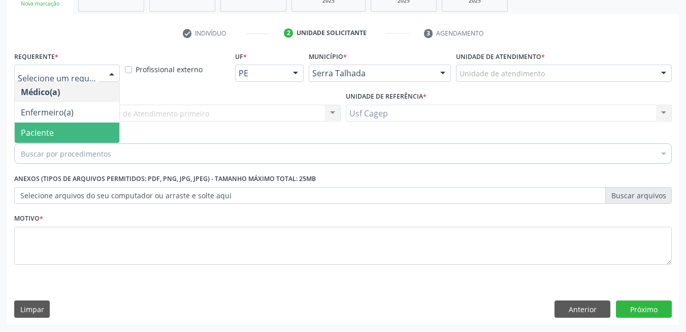
drag, startPoint x: 80, startPoint y: 128, endPoint x: 80, endPoint y: 145, distance: 17.3
click at [80, 129] on span "Paciente" at bounding box center [67, 132] width 105 height 20
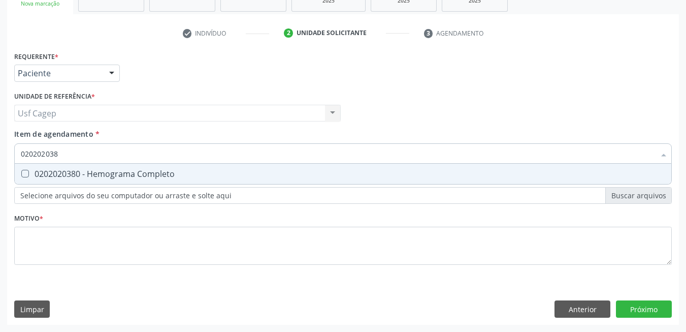
type input "0202020380"
click at [92, 176] on div "0202020380 - Hemograma Completo" at bounding box center [343, 174] width 645 height 8
checkbox Completo "true"
click at [97, 155] on input "0202020380" at bounding box center [338, 153] width 635 height 20
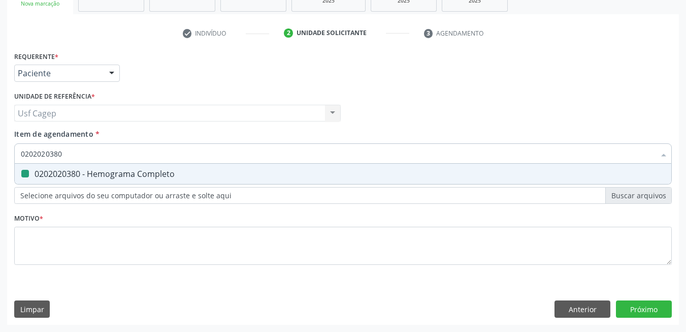
type input "0"
checkbox Completo "false"
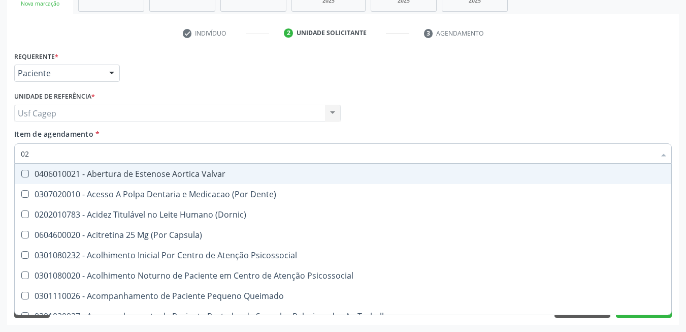
type input "020"
checkbox \(T3\) "true"
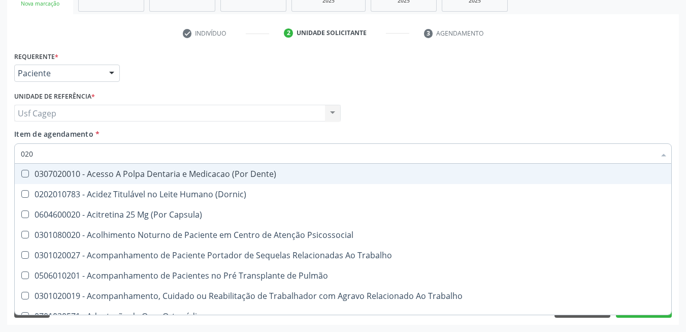
type input "0202"
checkbox Biologica "true"
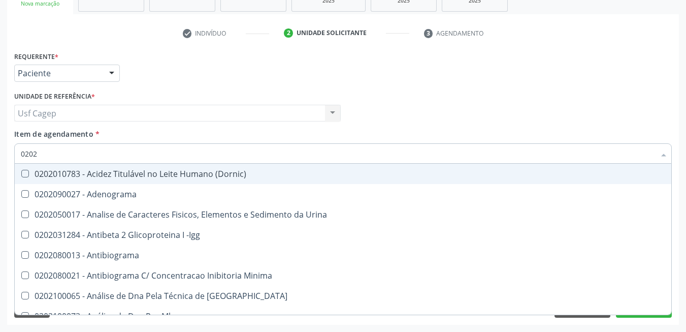
type input "02020"
checkbox Zinco "true"
checkbox Completo "false"
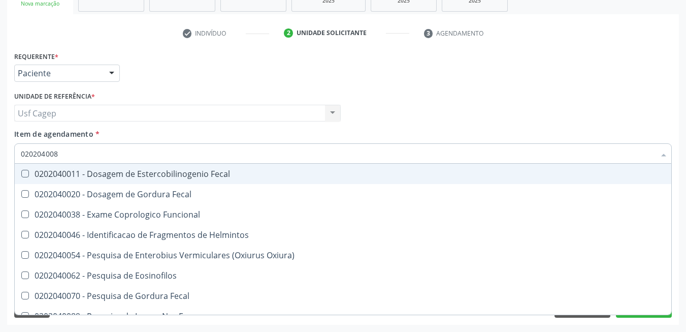
type input "0202040089"
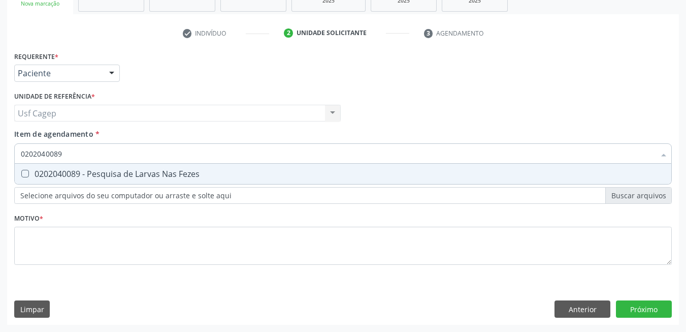
click at [103, 174] on div "0202040089 - Pesquisa de Larvas Nas Fezes" at bounding box center [343, 174] width 645 height 8
checkbox Fezes "true"
click at [104, 156] on input "0202040089" at bounding box center [338, 153] width 635 height 20
type input "0"
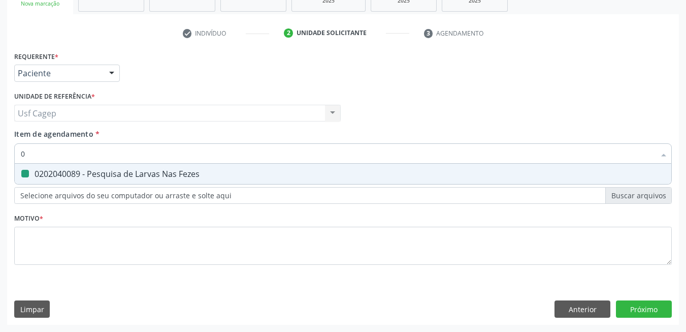
checkbox Fezes "false"
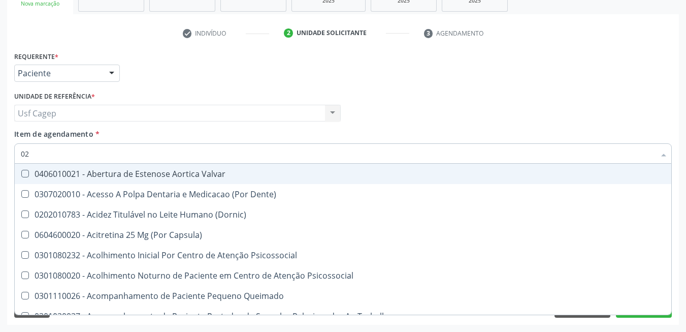
type input "020"
checkbox \(T3\) "true"
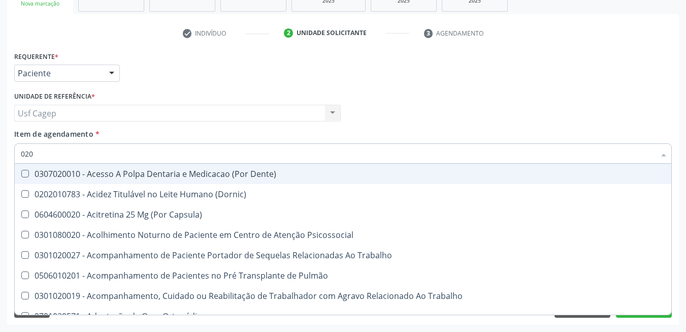
type input "0202"
checkbox Biologica "true"
checkbox Aminoácidos "true"
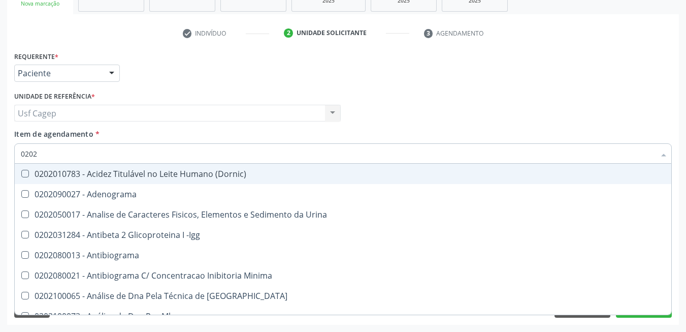
type input "02020"
checkbox Zinco "true"
checkbox Completo "false"
checkbox Antiplasmodios "true"
checkbox Fezes "false"
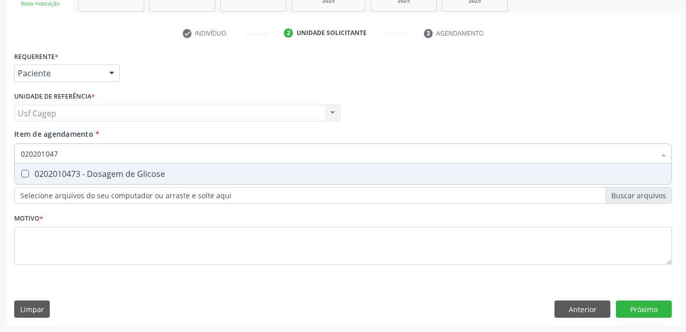
type input "0202010473"
drag, startPoint x: 103, startPoint y: 174, endPoint x: 106, endPoint y: 166, distance: 8.4
click at [103, 172] on div "0202010473 - Dosagem de Glicose" at bounding box center [343, 174] width 645 height 8
checkbox Glicose "true"
click at [112, 155] on input "0202010473" at bounding box center [338, 153] width 635 height 20
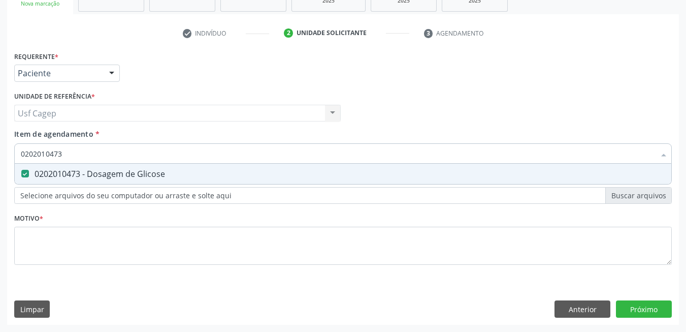
click at [112, 155] on input "0202010473" at bounding box center [338, 153] width 635 height 20
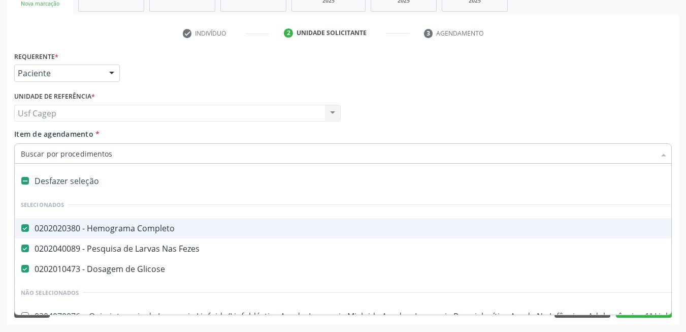
paste input "Ana Raquel da Silva Lima"
type input "Ana Raquel da Silva Lima"
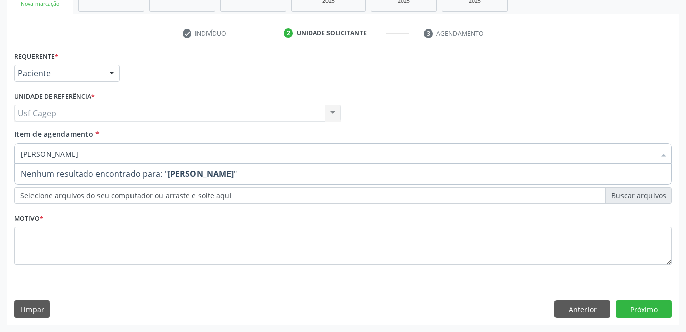
drag, startPoint x: 183, startPoint y: 153, endPoint x: 12, endPoint y: 155, distance: 171.7
click at [12, 155] on div "Item de agendamento * Ana Raquel da Silva Lima Desfazer seleção Nenhum resultad…" at bounding box center [343, 148] width 663 height 39
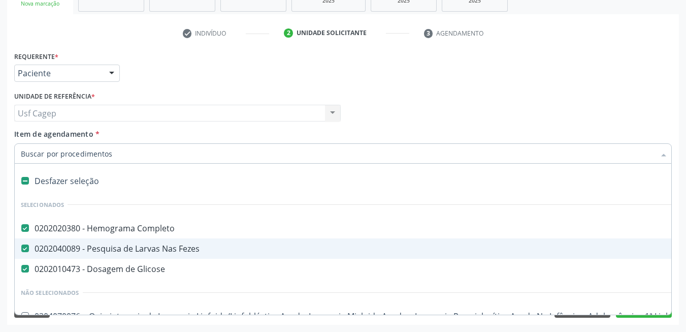
paste input "0202040127"
type input "0202040127"
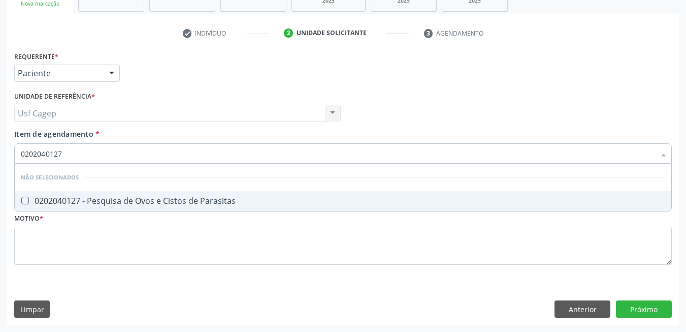
click at [260, 201] on div "0202040127 - Pesquisa de Ovos e Cistos de Parasitas" at bounding box center [343, 201] width 645 height 8
checkbox Parasitas "true"
click at [257, 161] on input "0202040127" at bounding box center [338, 153] width 635 height 20
click at [258, 153] on input "0202040127" at bounding box center [338, 153] width 635 height 20
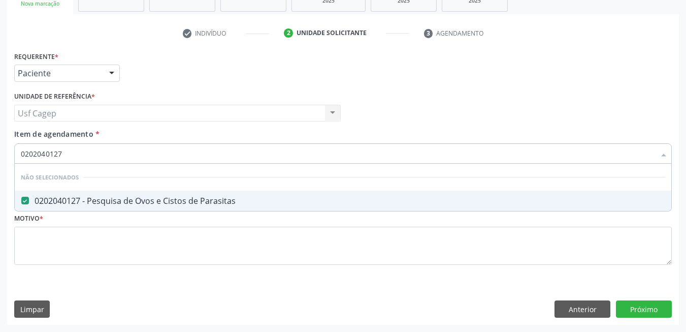
click at [258, 153] on input "0202040127" at bounding box center [338, 153] width 635 height 20
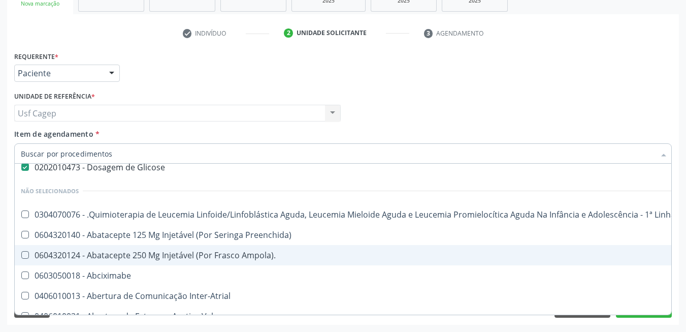
scroll to position [0, 0]
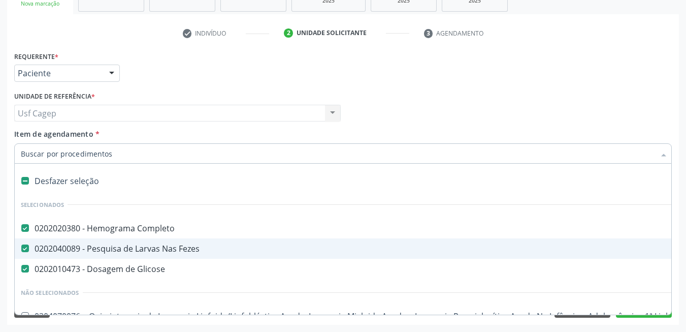
click at [157, 254] on span "0202040089 - Pesquisa de Larvas Nas Fezes" at bounding box center [416, 248] width 803 height 20
checkbox Fezes "false"
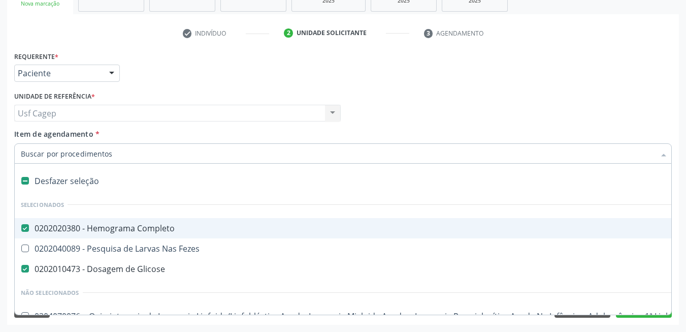
click at [139, 155] on input "Item de agendamento *" at bounding box center [338, 153] width 635 height 20
paste input "0202040127"
type input "0202040127"
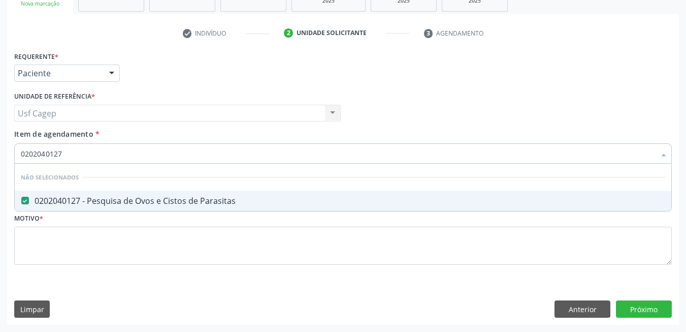
click at [317, 172] on li "Não selecionados" at bounding box center [343, 177] width 657 height 27
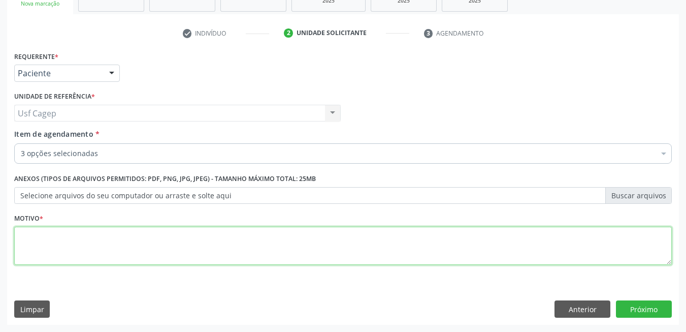
click at [352, 242] on textarea at bounding box center [343, 246] width 658 height 39
type textarea "."
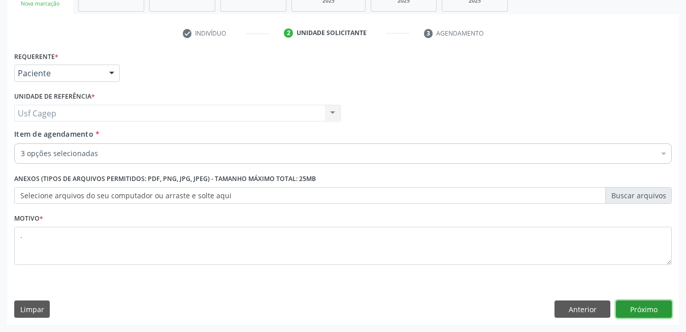
click at [648, 315] on button "Próximo" at bounding box center [644, 308] width 56 height 17
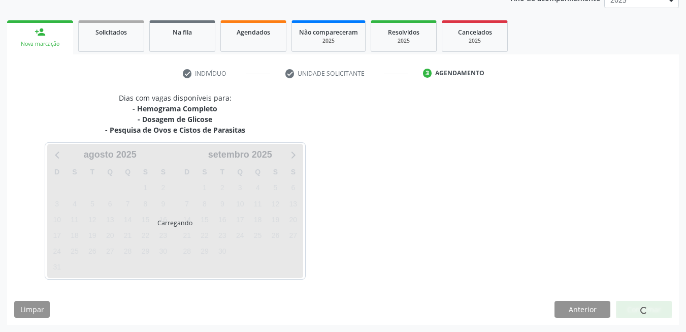
scroll to position [132, 0]
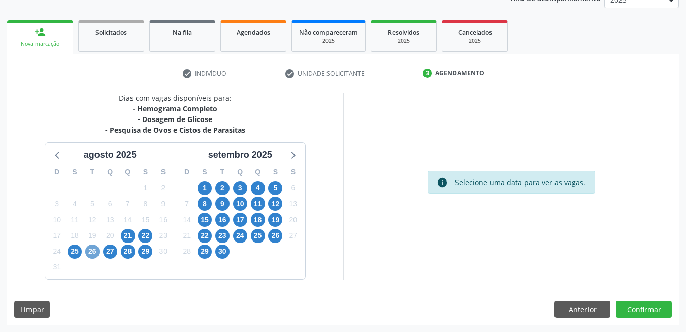
click at [89, 255] on span "26" at bounding box center [92, 251] width 14 height 14
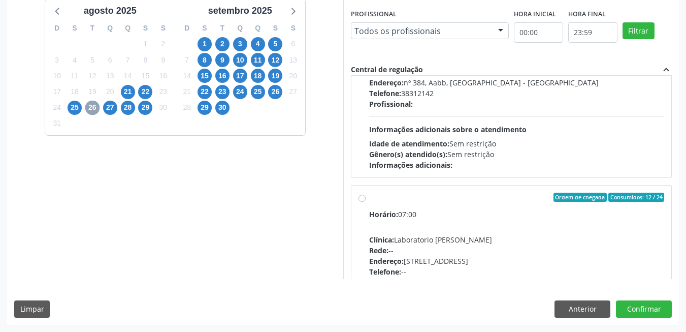
scroll to position [516, 0]
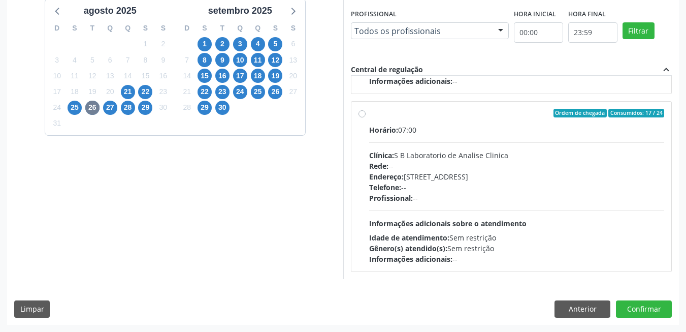
click at [441, 230] on div "Horário: 07:00 Clínica: S B Laboratorio de Analise Clinica Rede: -- Endereço: C…" at bounding box center [517, 194] width 296 height 140
click at [366, 118] on input "Ordem de chegada Consumidos: 17 / 24 Horário: 07:00 Clínica: S B Laboratorio de…" at bounding box center [362, 113] width 7 height 9
radio input "true"
click at [637, 305] on button "Confirmar" at bounding box center [644, 308] width 56 height 17
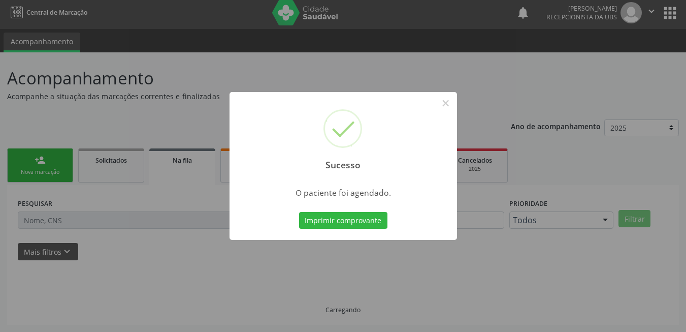
scroll to position [4, 0]
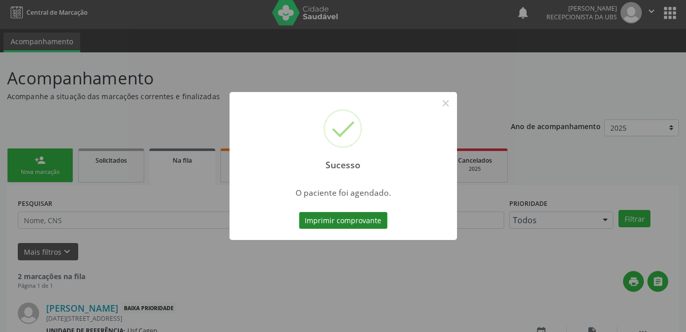
click at [330, 222] on button "Imprimir comprovante" at bounding box center [343, 220] width 88 height 17
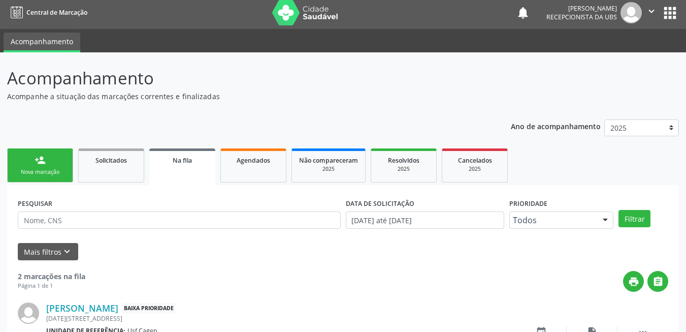
drag, startPoint x: 54, startPoint y: 170, endPoint x: 159, endPoint y: 3, distance: 197.2
click at [54, 170] on div "Nova marcação" at bounding box center [40, 172] width 51 height 8
